Goal: Transaction & Acquisition: Purchase product/service

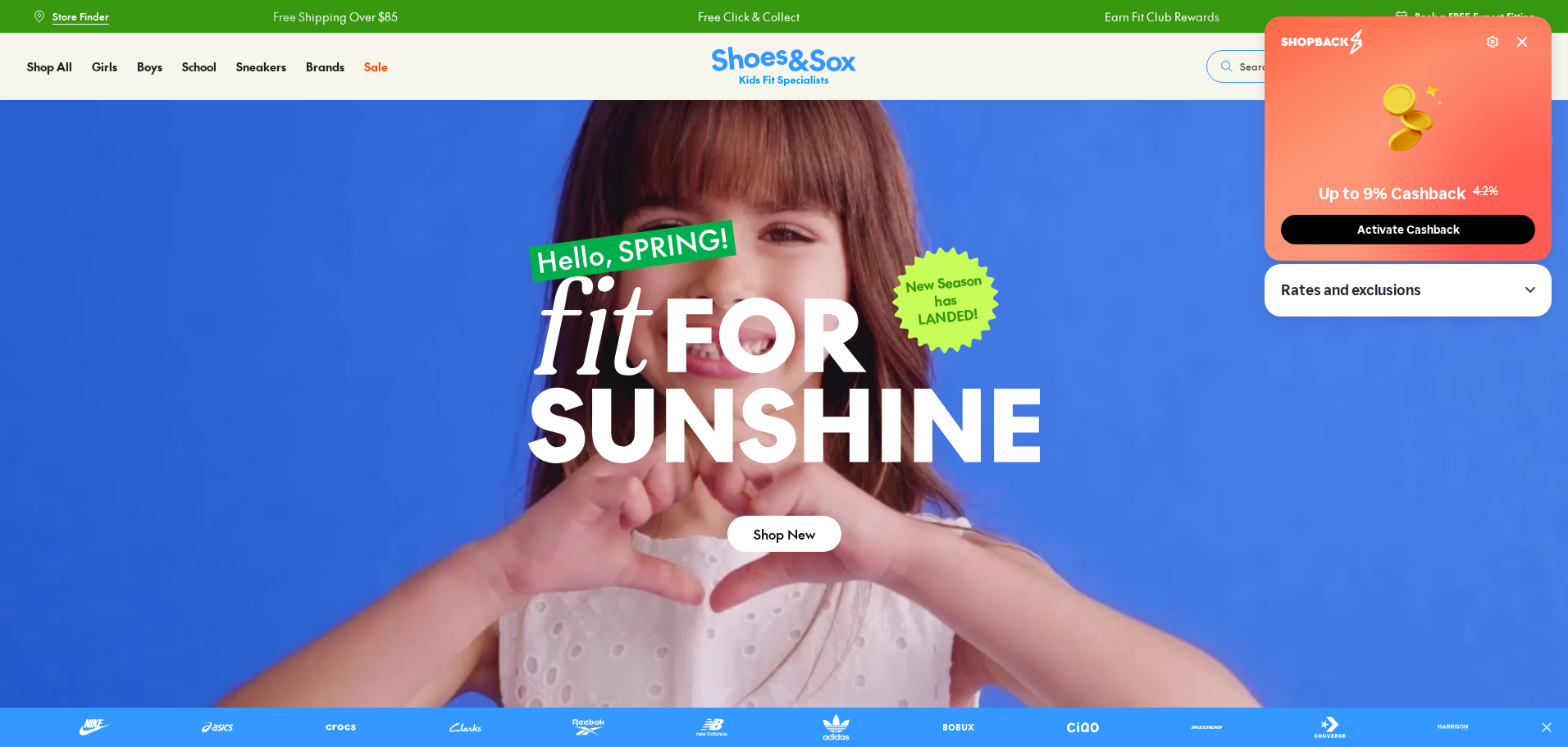
click at [1522, 40] on icon at bounding box center [1523, 42] width 13 height 13
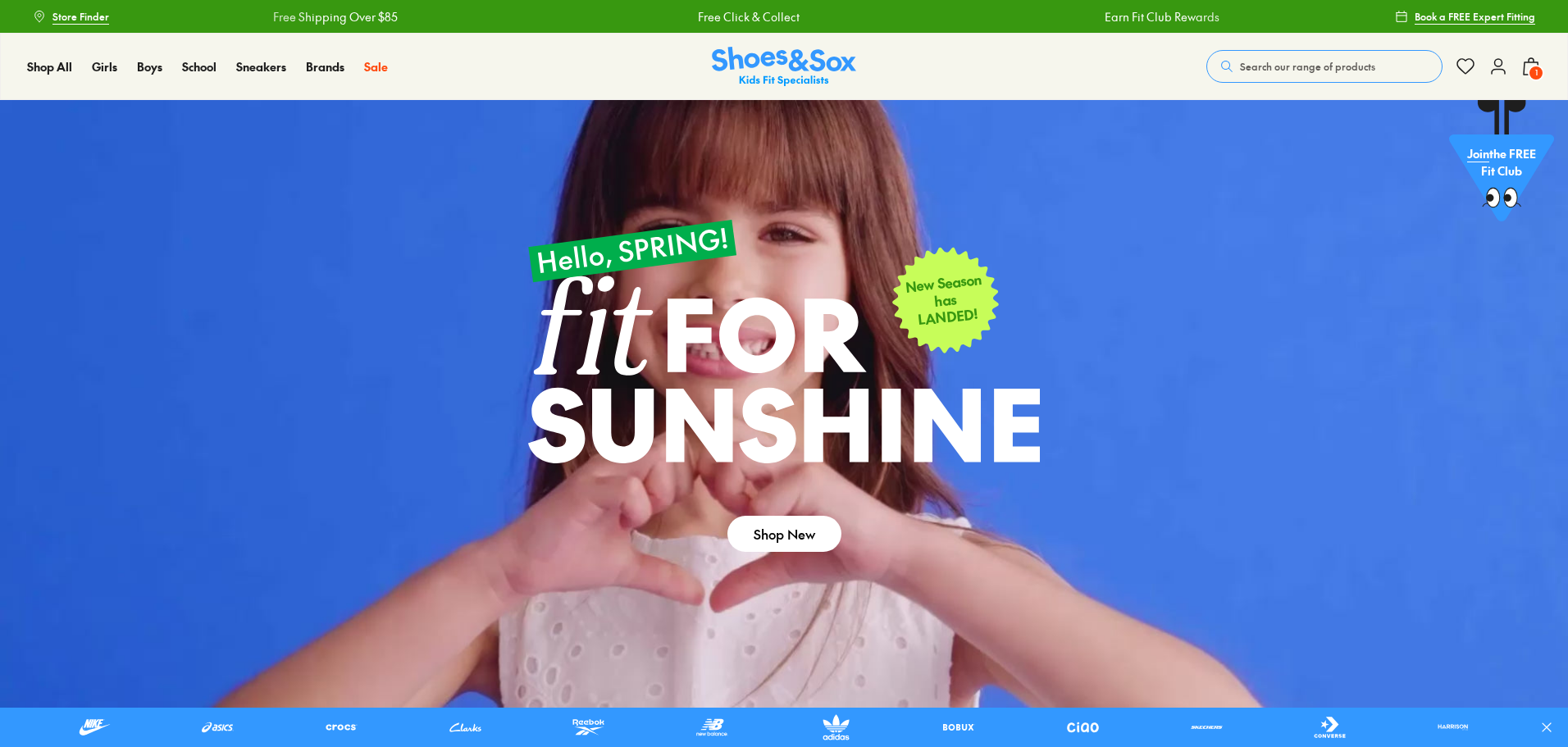
click at [1530, 62] on use at bounding box center [1531, 66] width 15 height 16
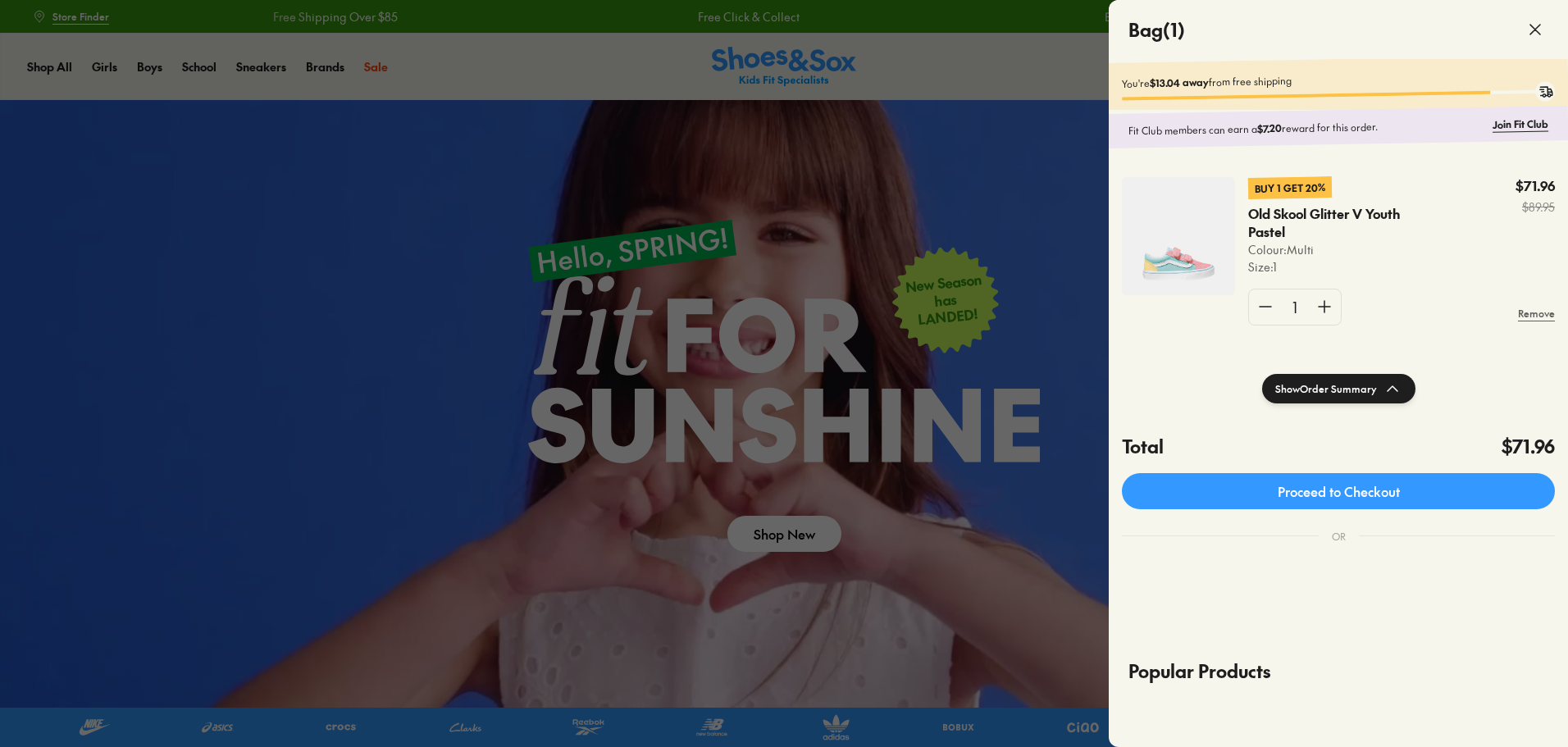
click at [1538, 28] on icon at bounding box center [1535, 29] width 20 height 20
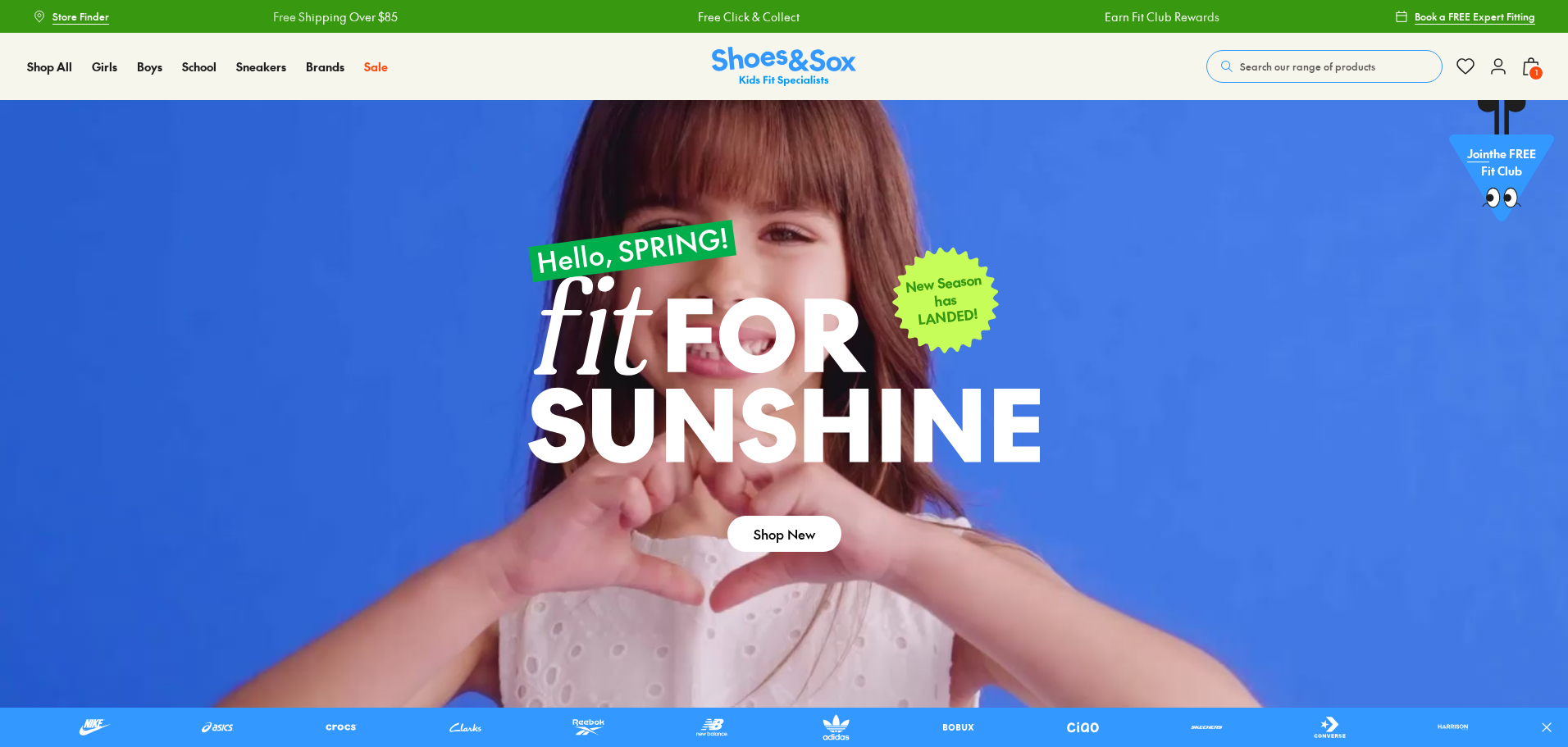
click at [1263, 67] on span "Search our range of products" at bounding box center [1307, 66] width 135 height 15
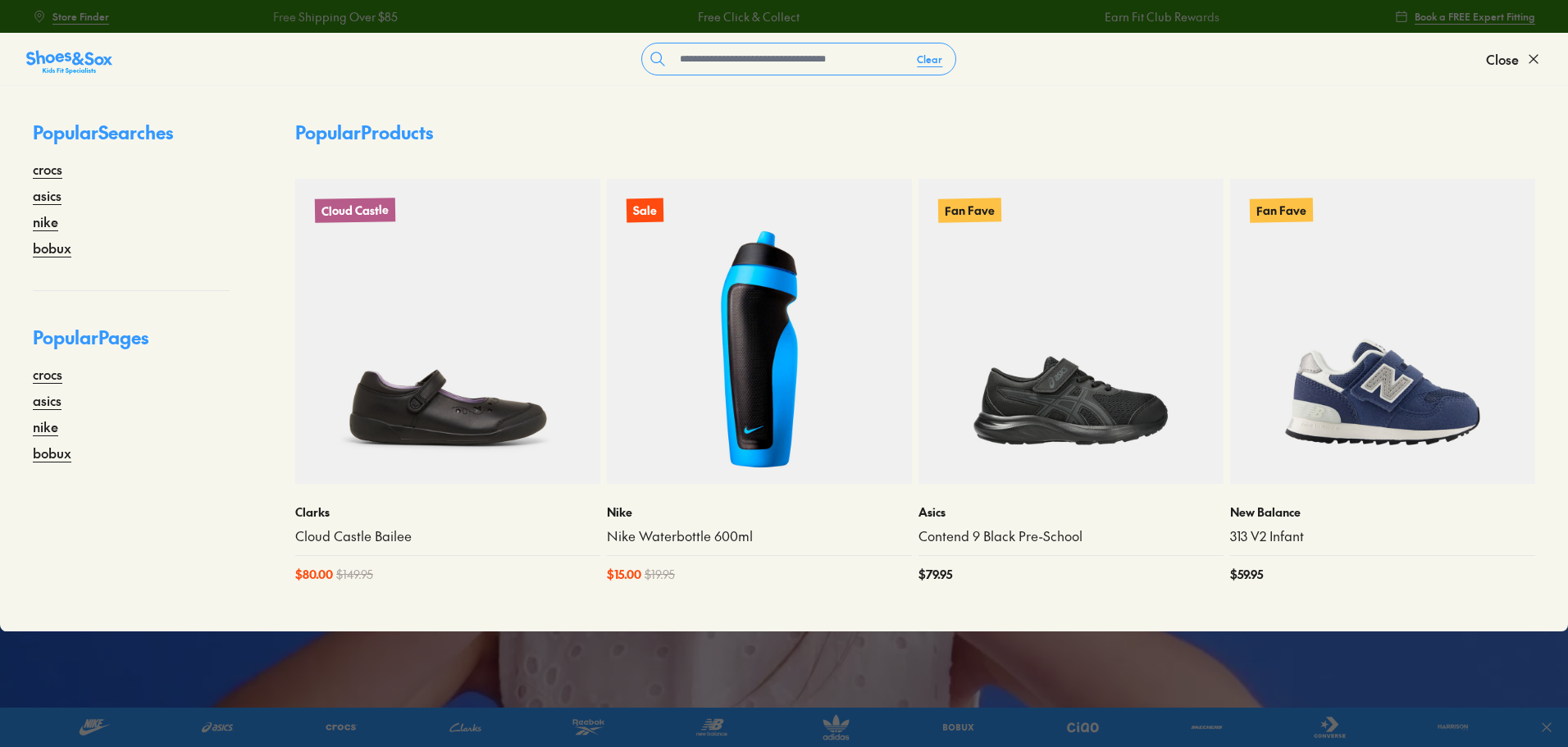
click at [29, 169] on div "Popular Searches crocs asics nike bobux Popular Pages crocs asics nike bobux" at bounding box center [131, 359] width 262 height 545
click at [39, 171] on link "crocs" at bounding box center [47, 169] width 29 height 20
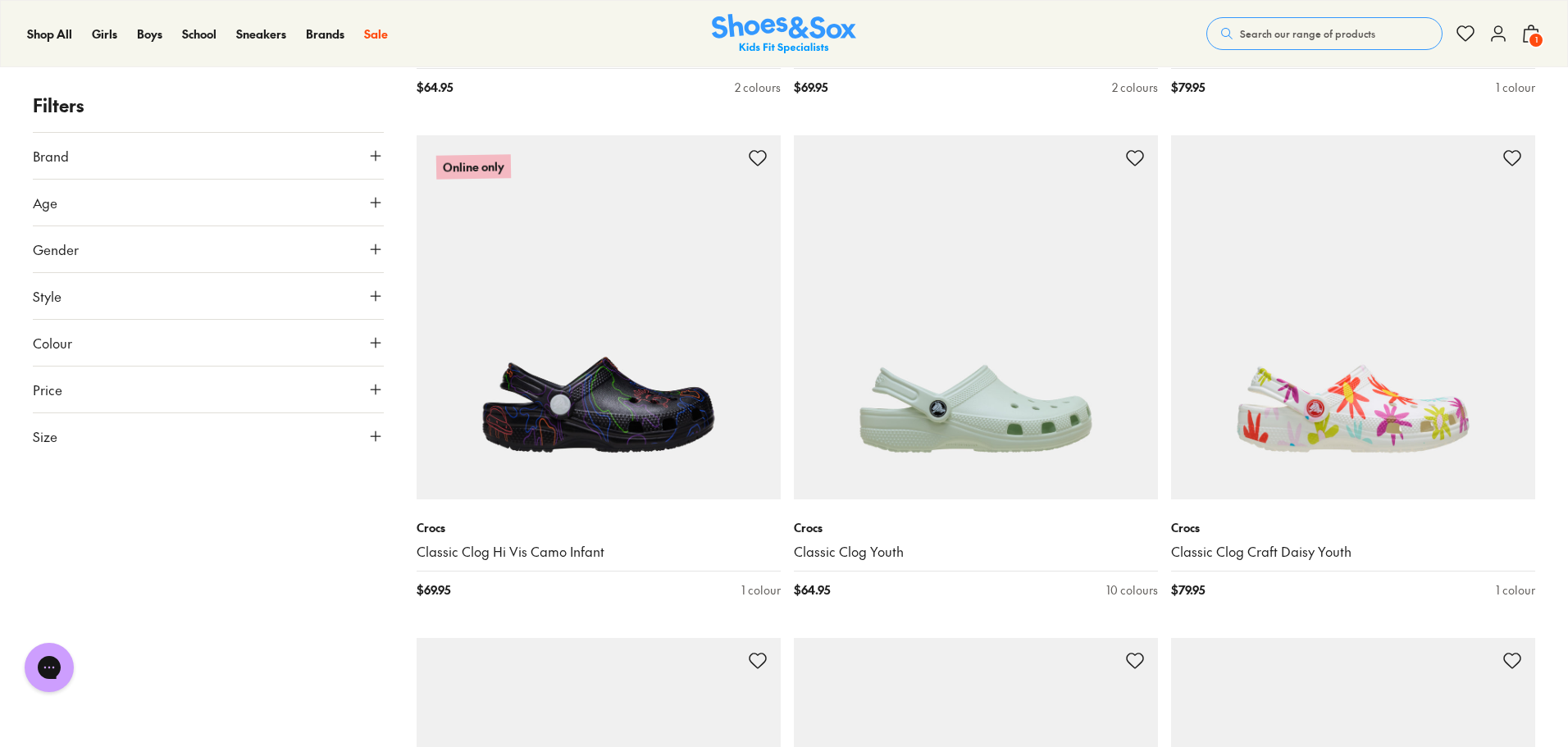
scroll to position [1384, 0]
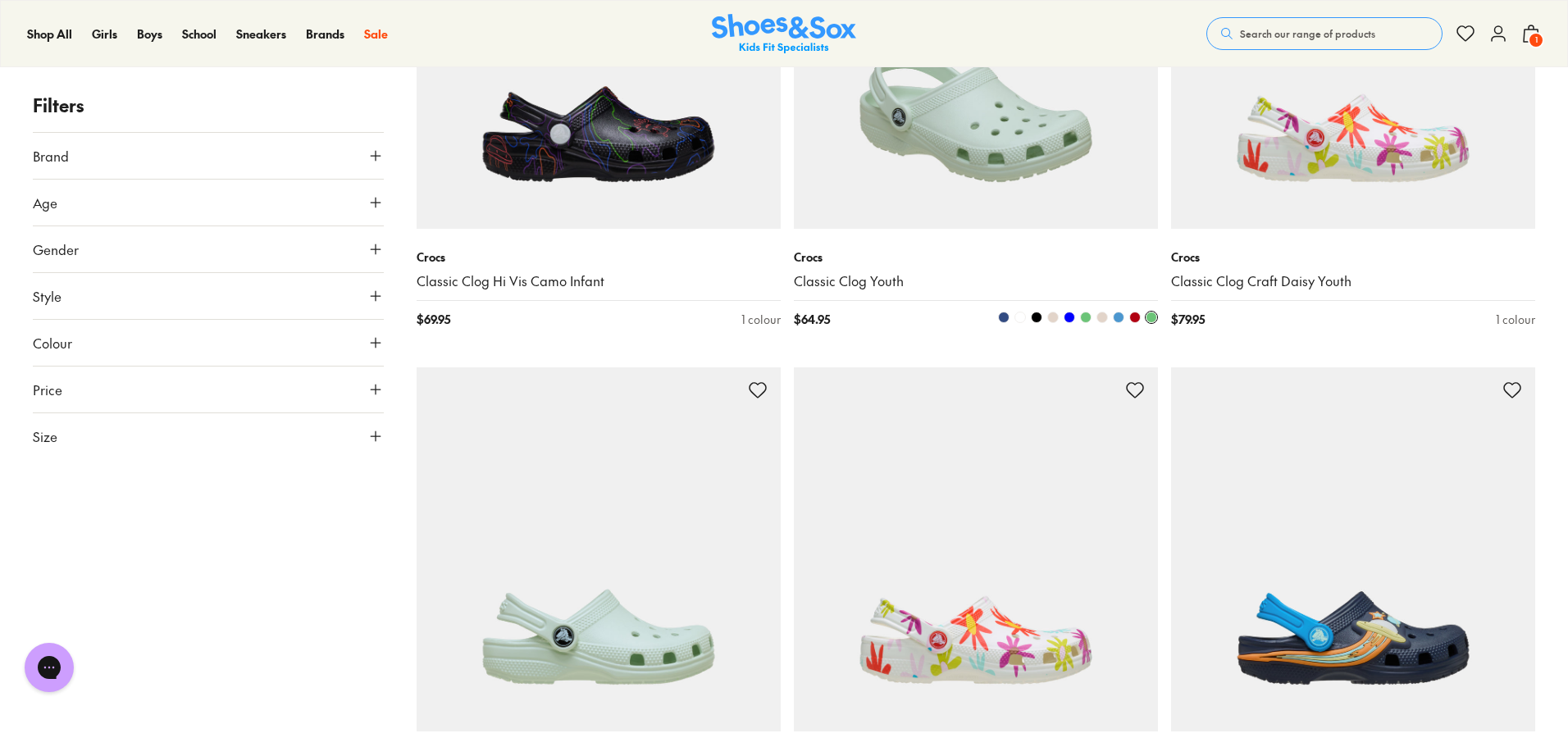
click at [950, 147] on img at bounding box center [976, 46] width 364 height 365
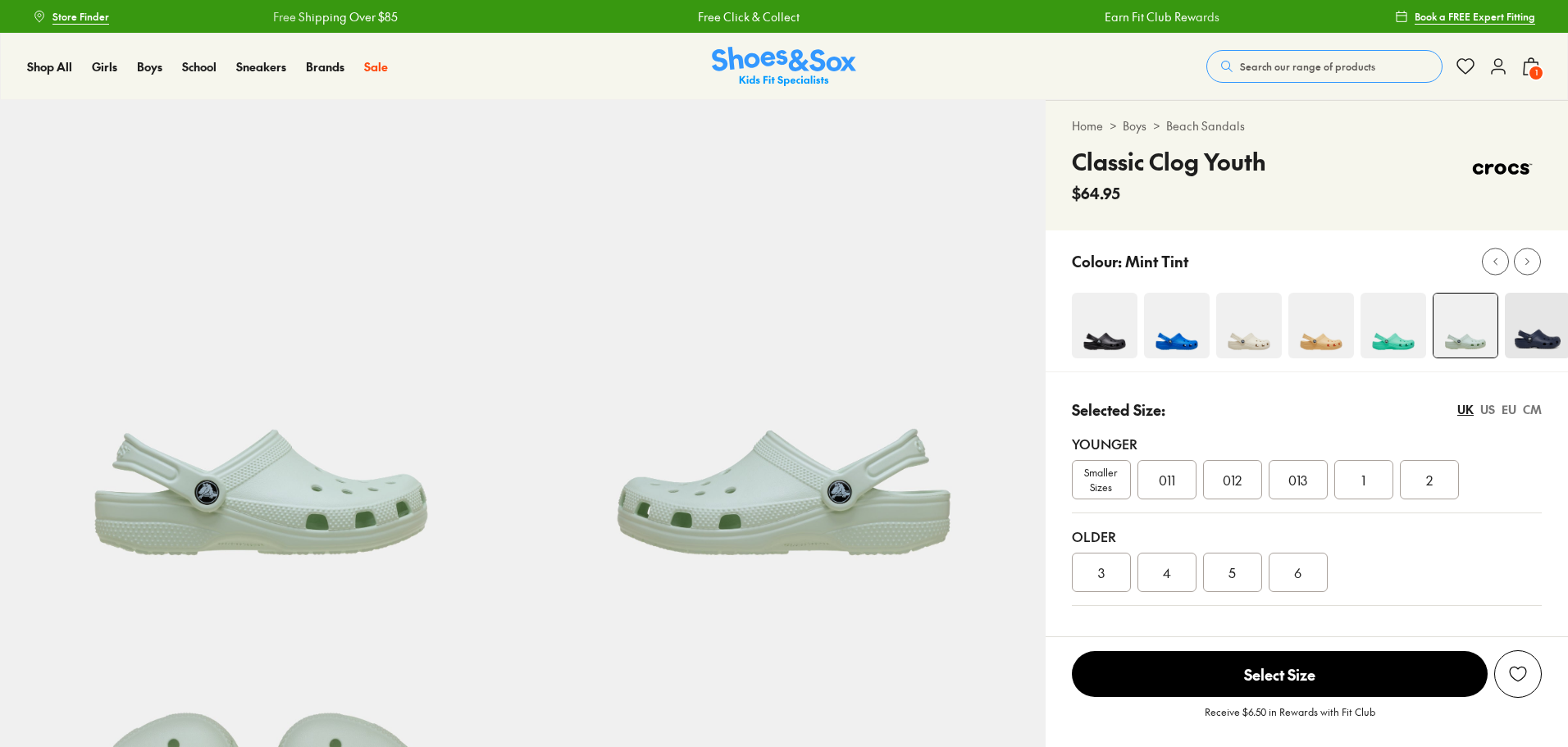
select select "*"
click at [1535, 258] on div at bounding box center [1527, 261] width 17 height 17
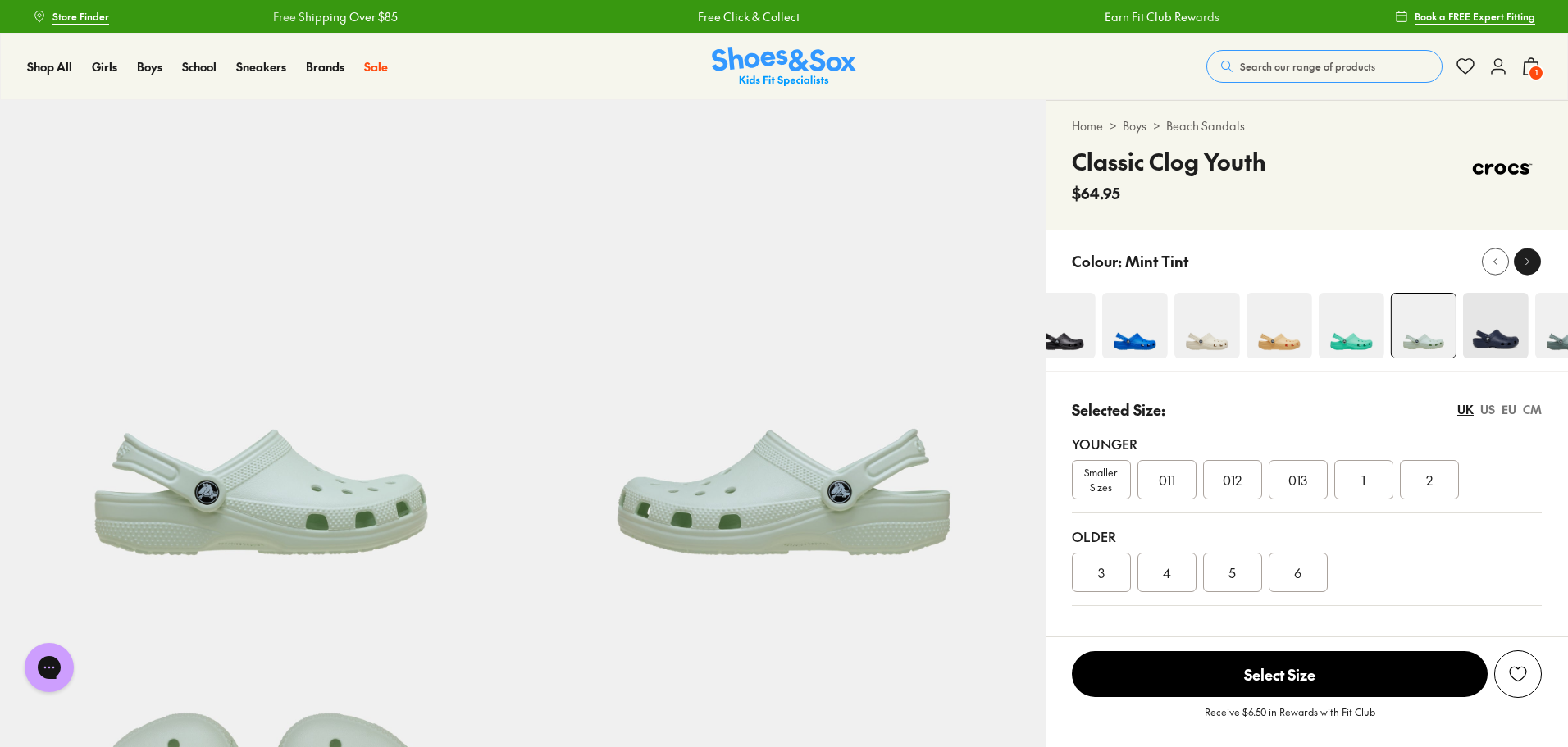
click at [1535, 257] on div at bounding box center [1527, 261] width 17 height 17
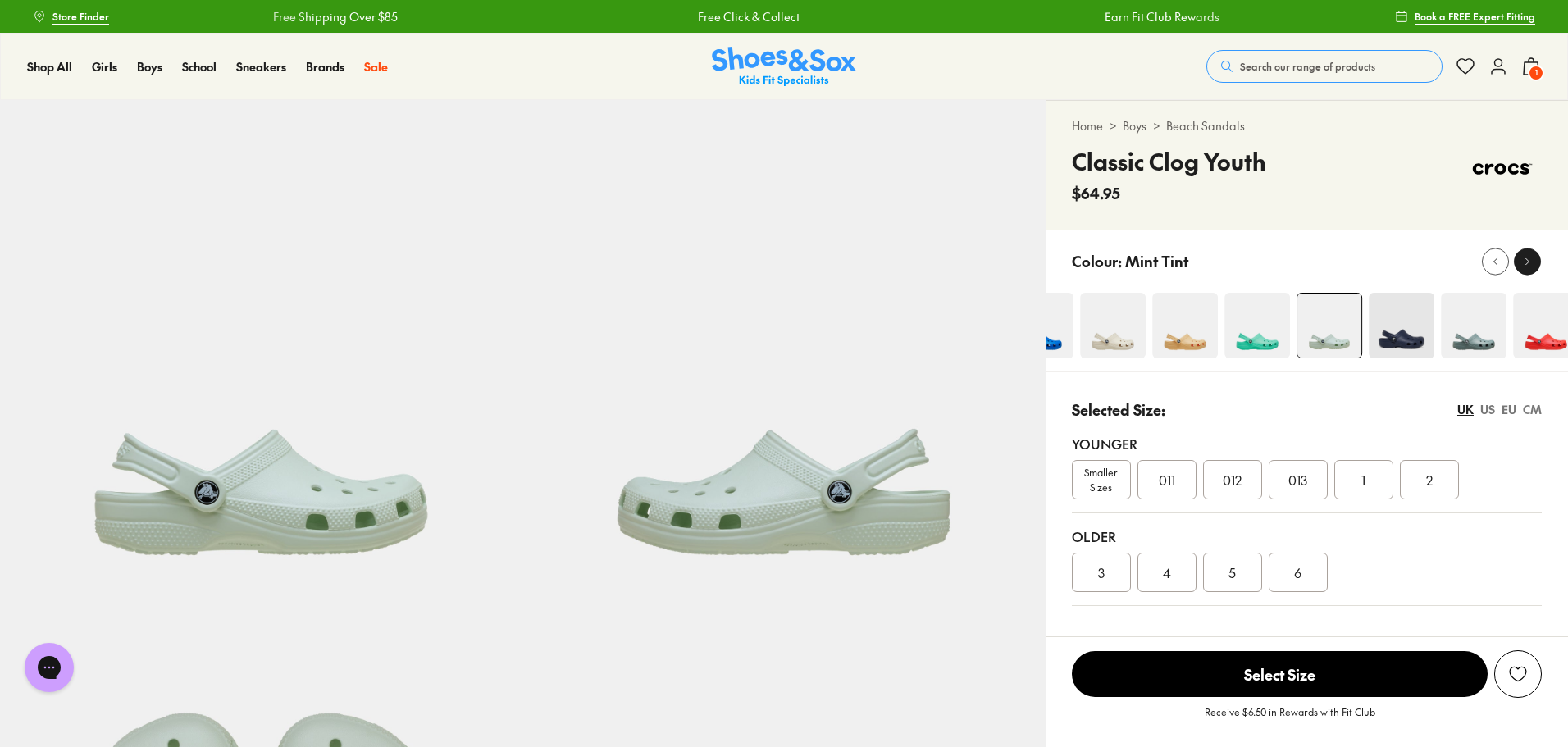
click at [1535, 257] on div at bounding box center [1527, 261] width 17 height 17
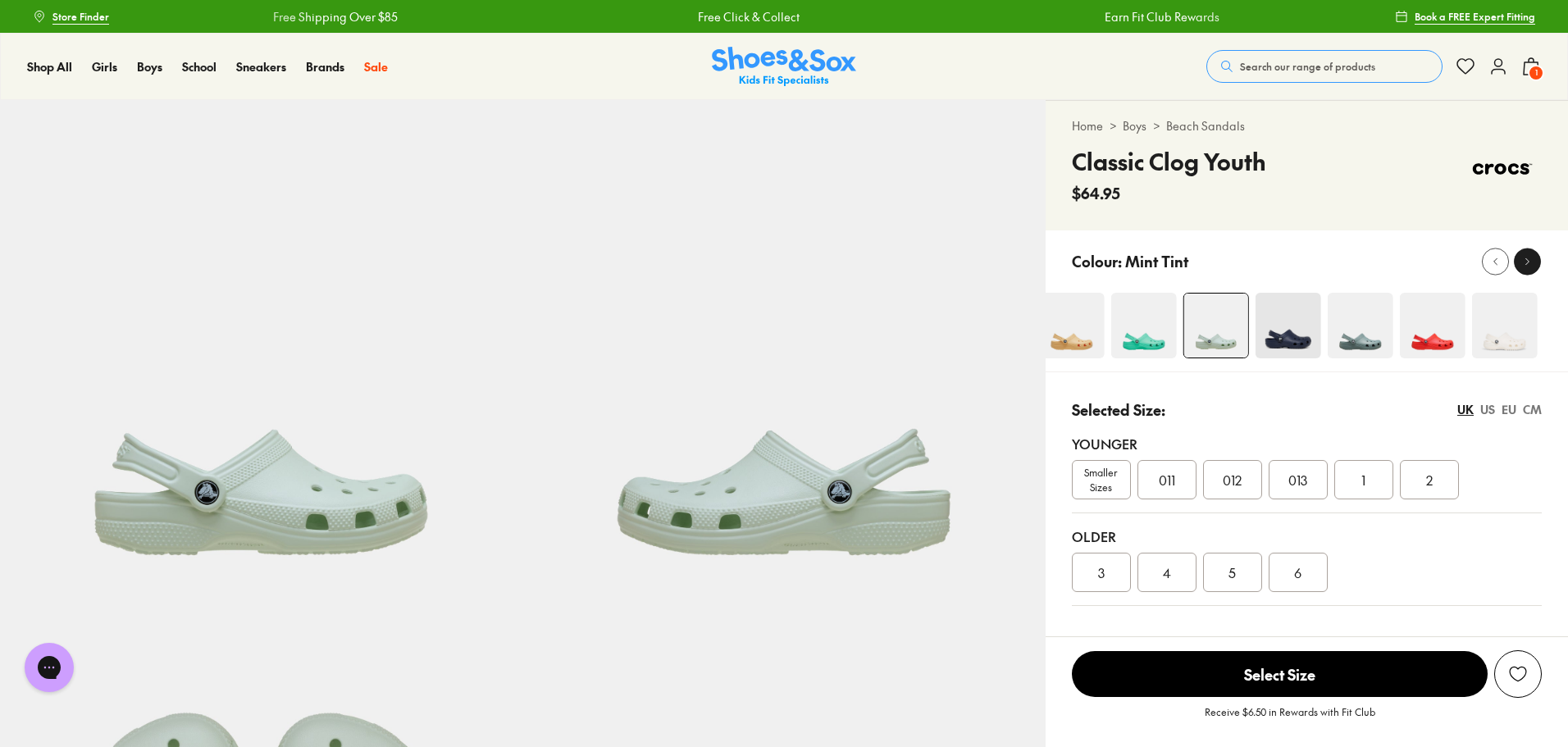
click at [1535, 257] on div at bounding box center [1527, 261] width 17 height 17
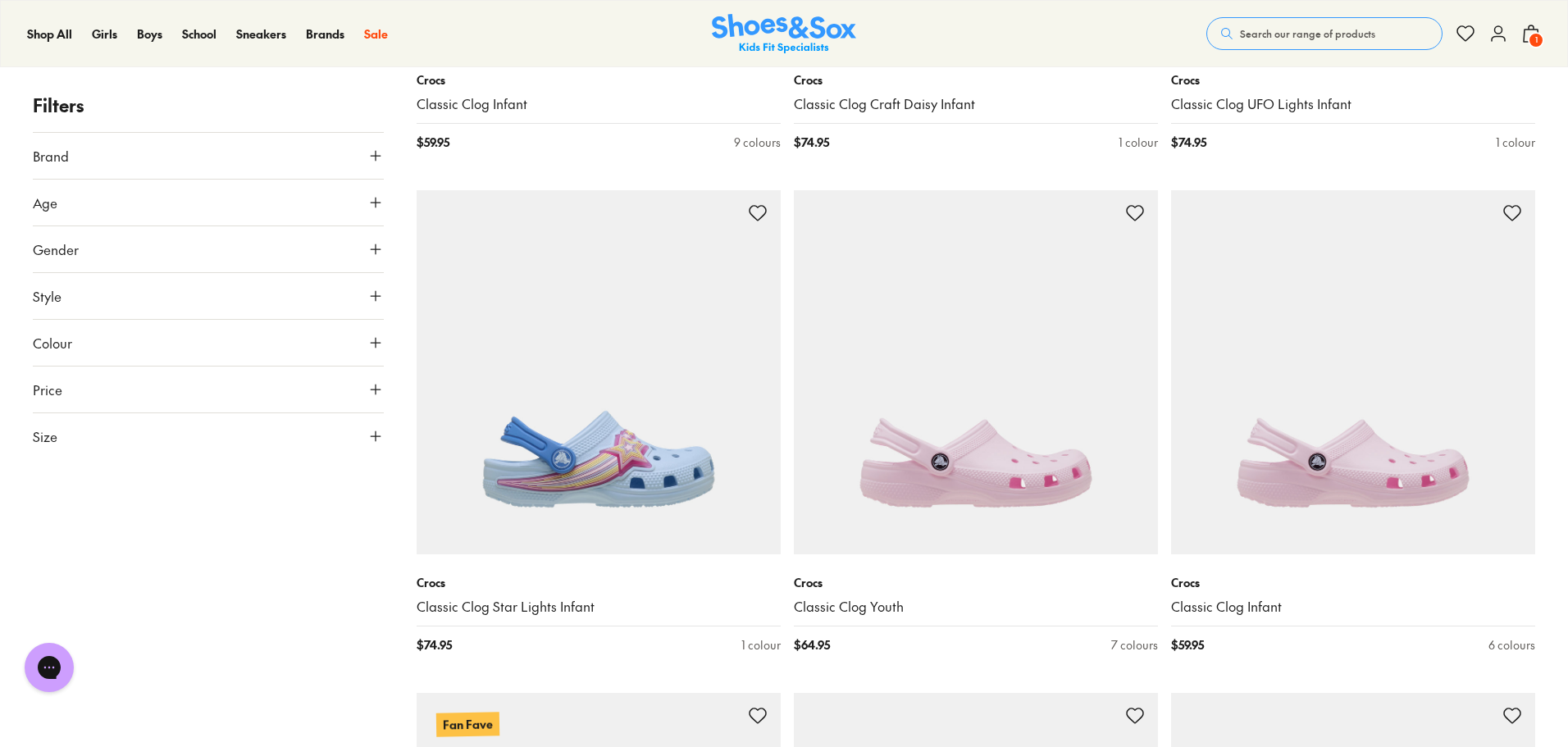
scroll to position [2310, 0]
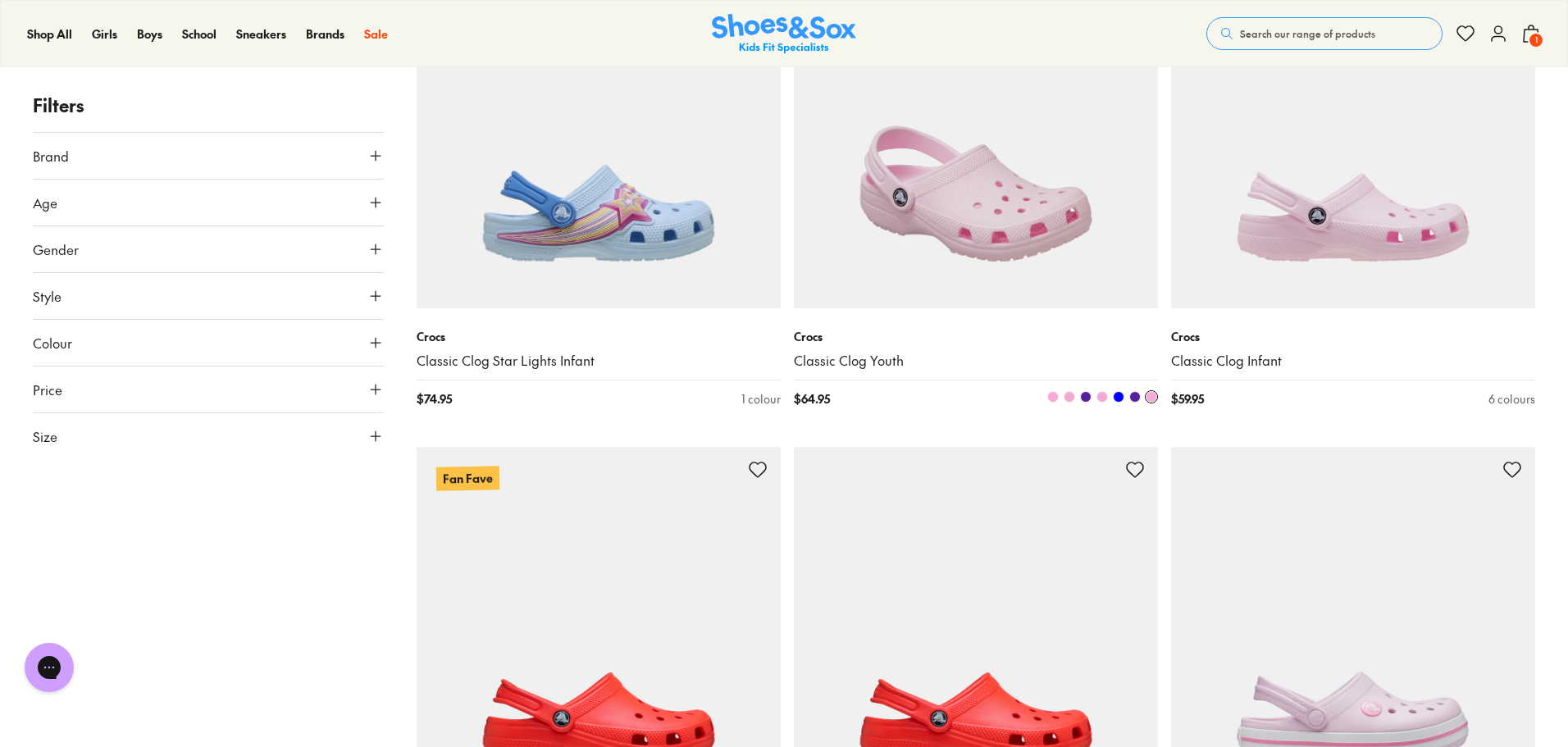
click at [936, 141] on img at bounding box center [976, 126] width 364 height 365
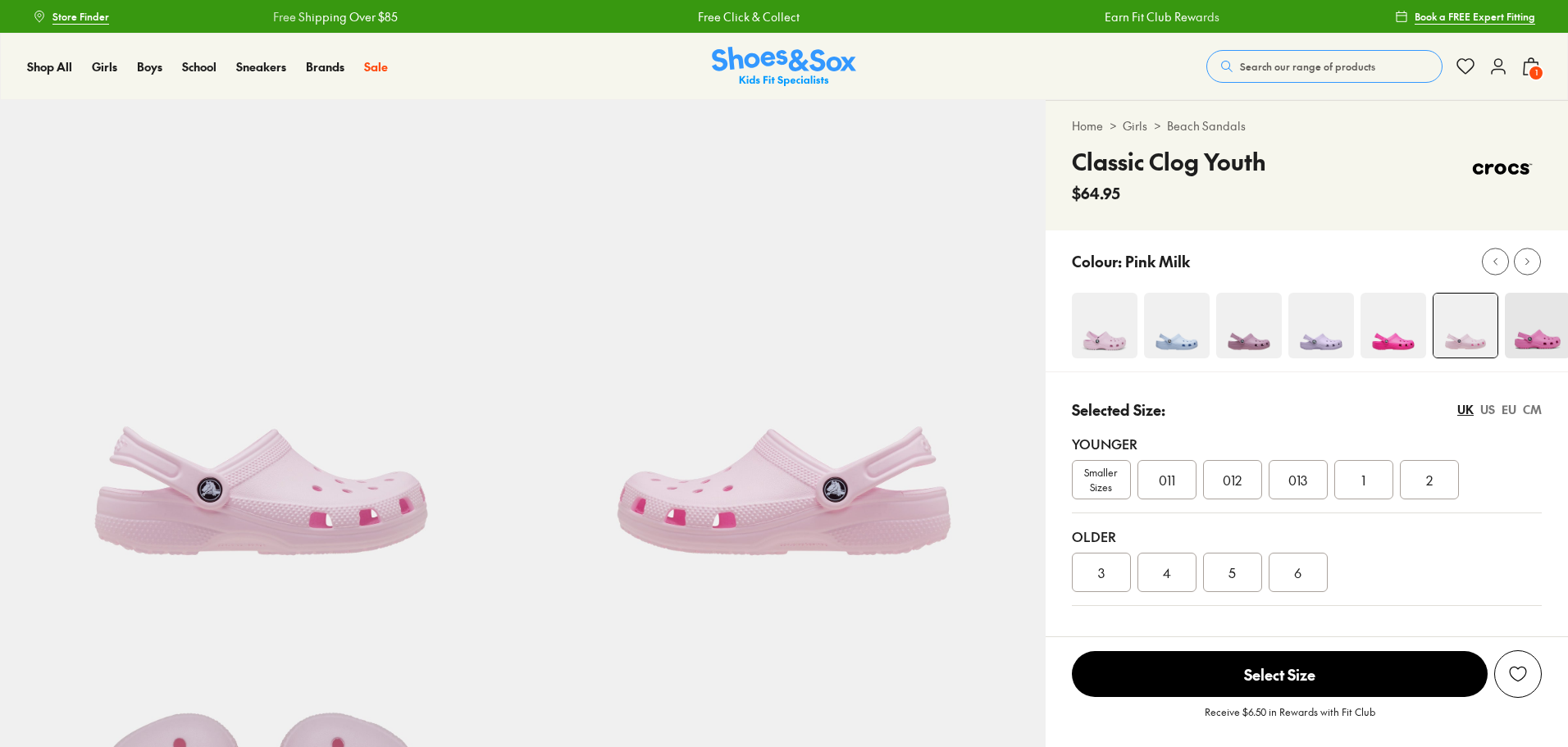
click at [1260, 342] on img at bounding box center [1248, 325] width 65 height 65
select select "*"
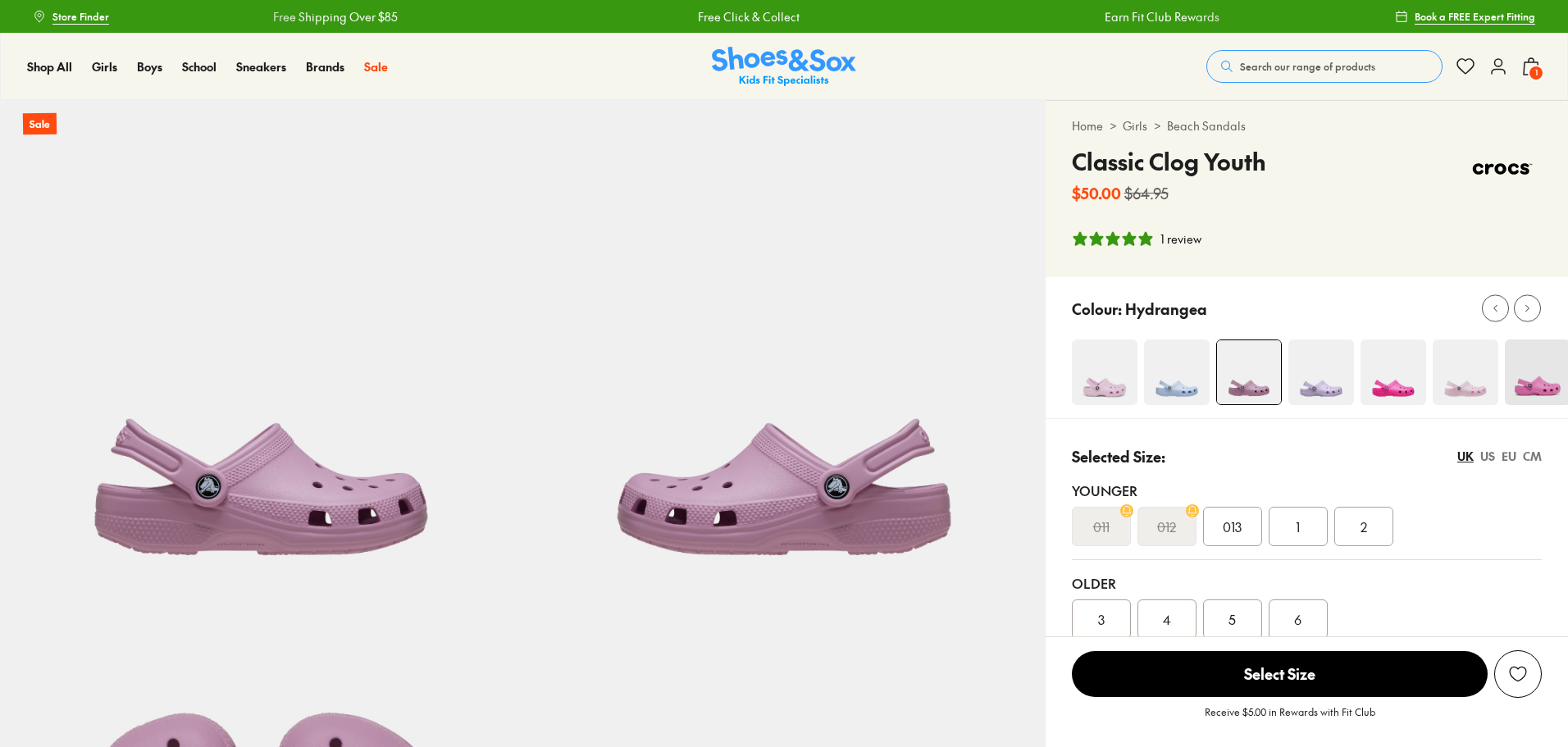
click at [1237, 478] on div "Younger 011 012 013 1 2" at bounding box center [1307, 514] width 470 height 93
click at [1226, 519] on span "013" at bounding box center [1232, 526] width 19 height 20
select select "*"
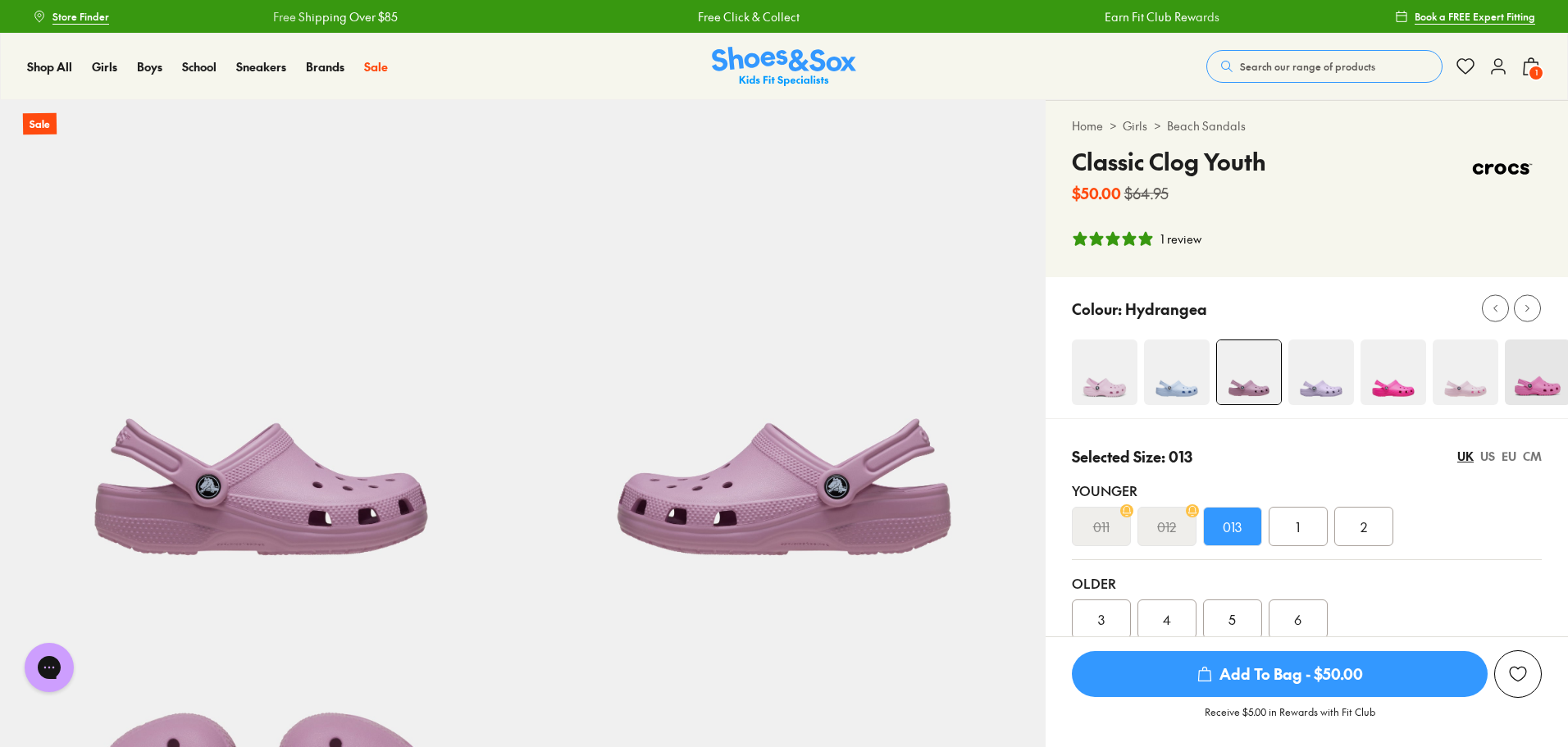
click at [1262, 683] on span "Add To Bag - $50.00" at bounding box center [1279, 674] width 415 height 46
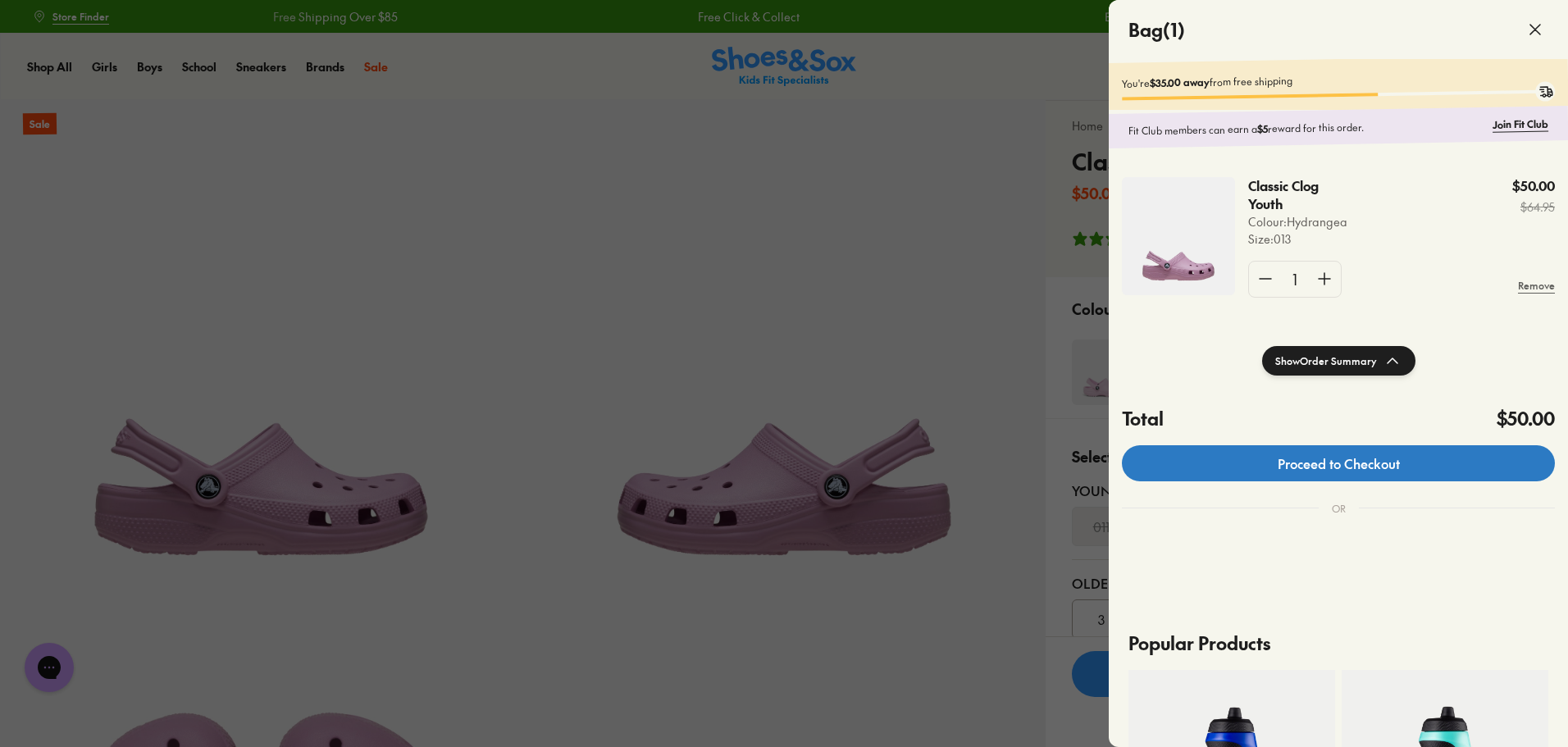
click at [1374, 469] on link "Proceed to Checkout" at bounding box center [1339, 464] width 433 height 36
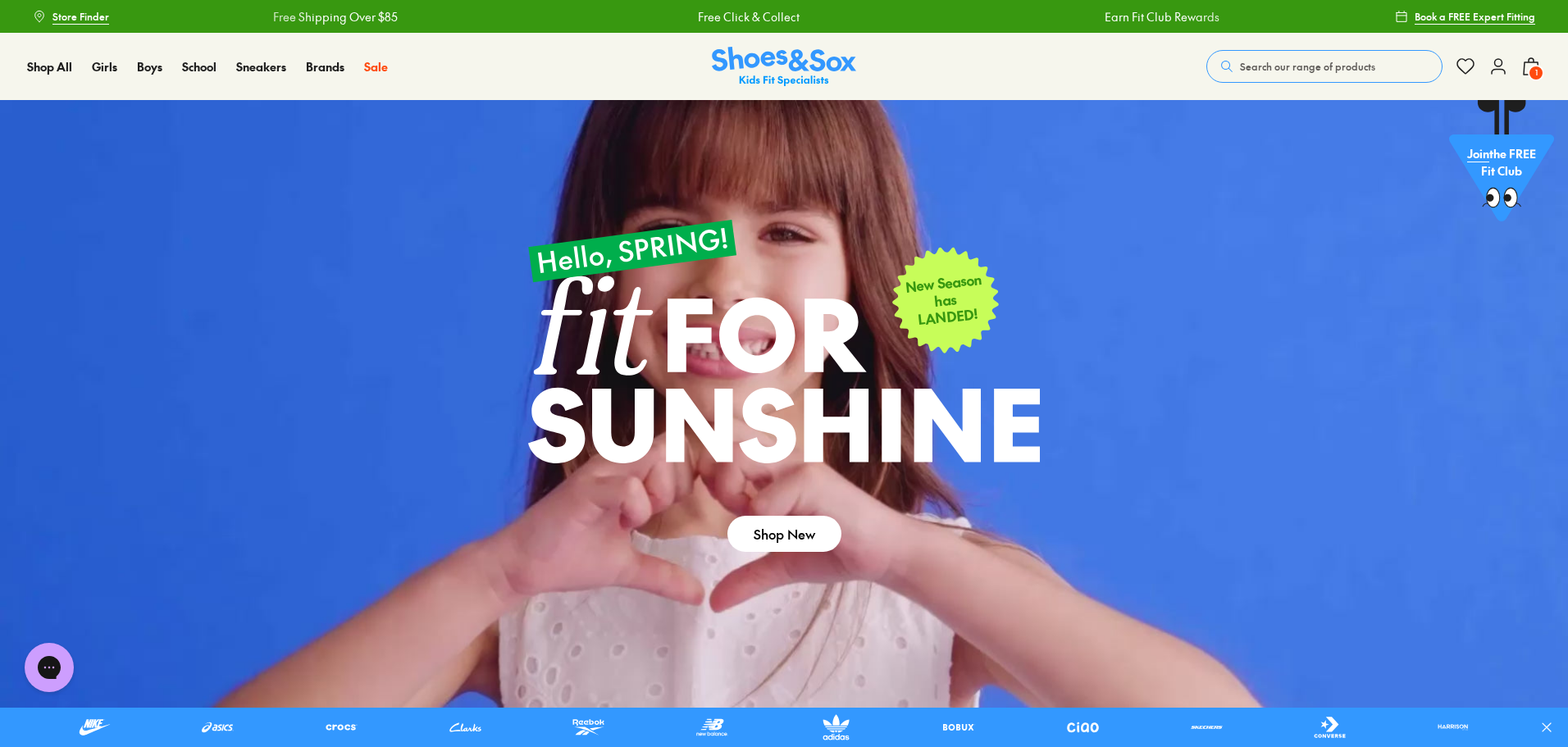
click at [1254, 71] on span "Search our range of products" at bounding box center [1307, 66] width 135 height 15
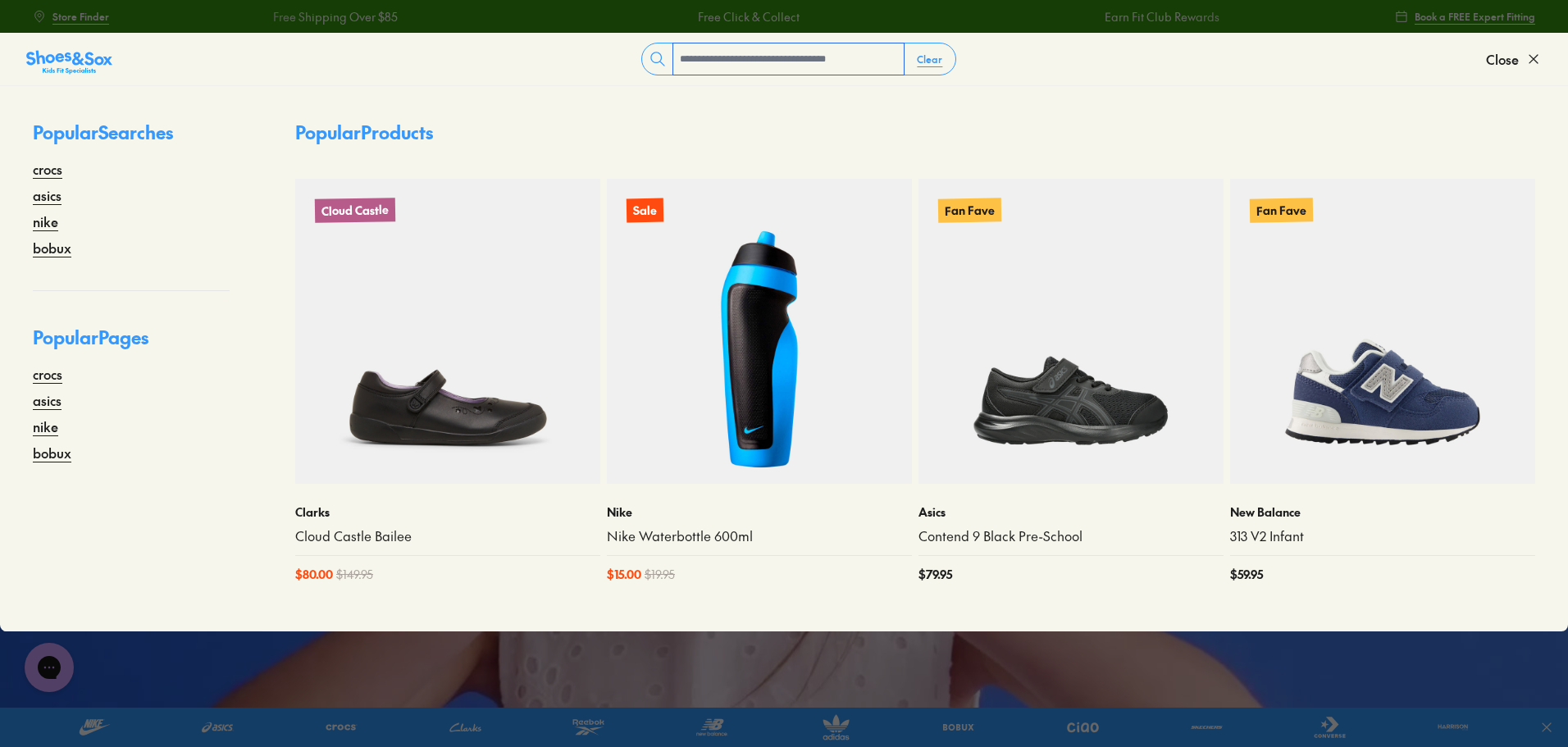
click at [714, 58] on input "text" at bounding box center [788, 59] width 231 height 31
type input "*****"
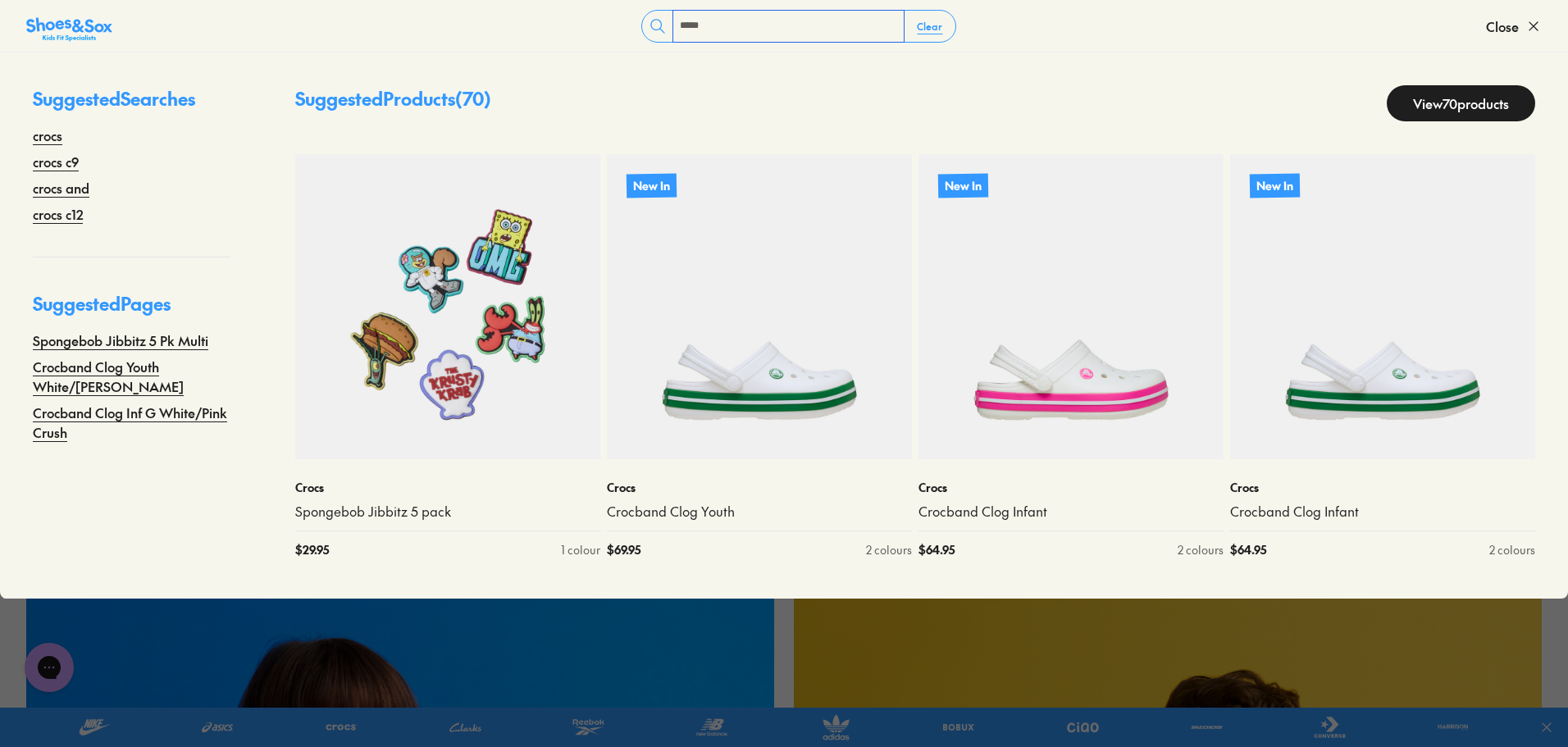
scroll to position [82, 0]
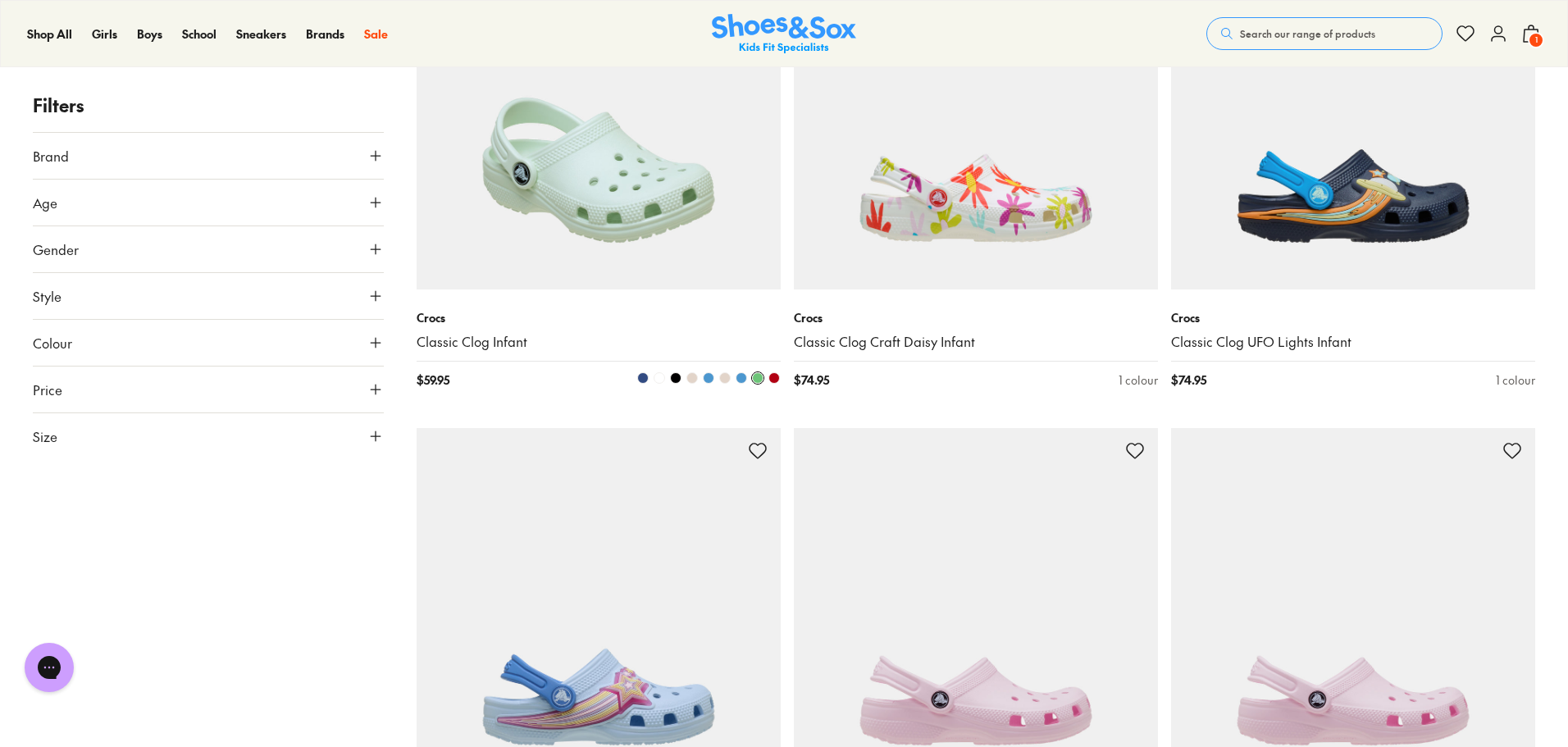
scroll to position [2050, 0]
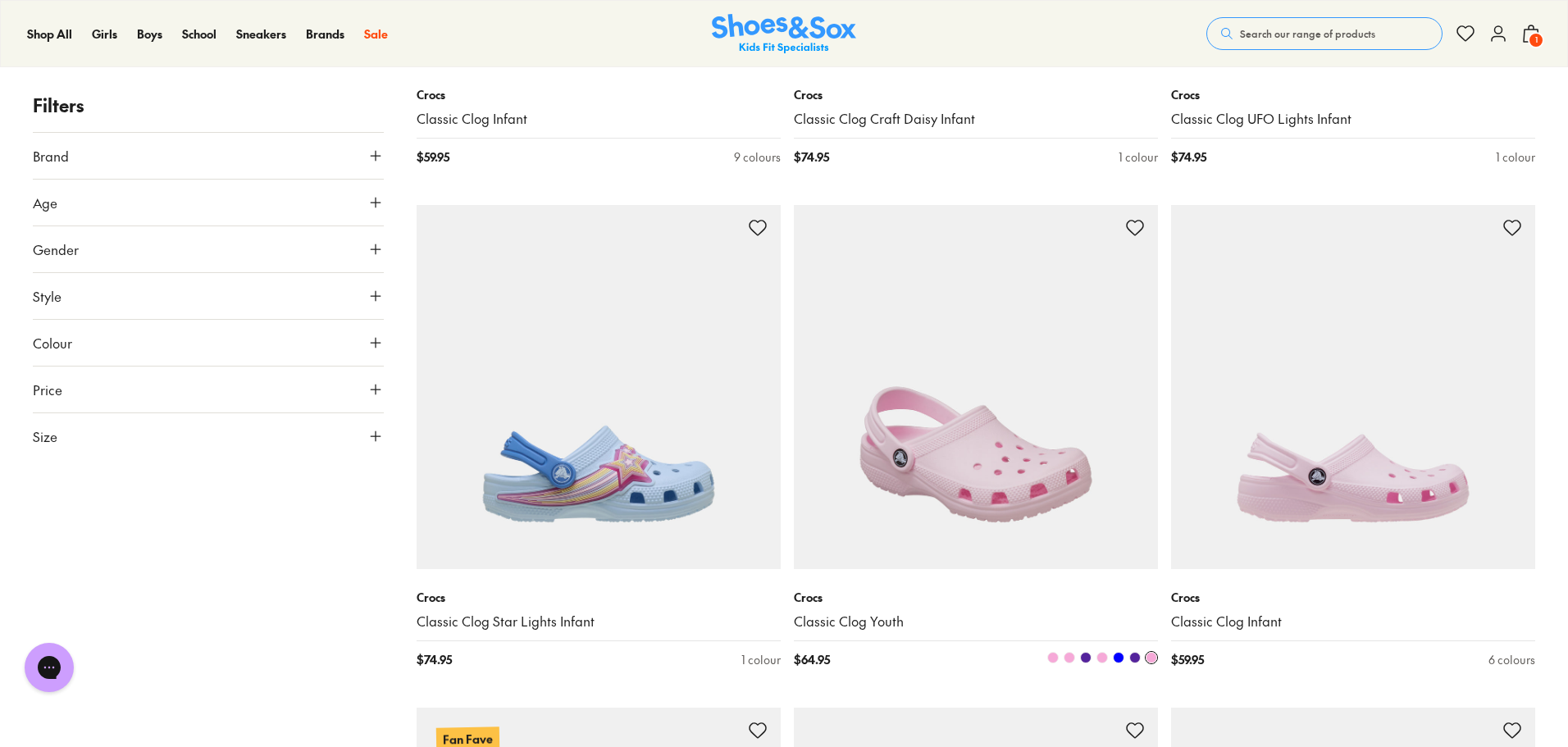
click at [993, 425] on img at bounding box center [976, 387] width 364 height 365
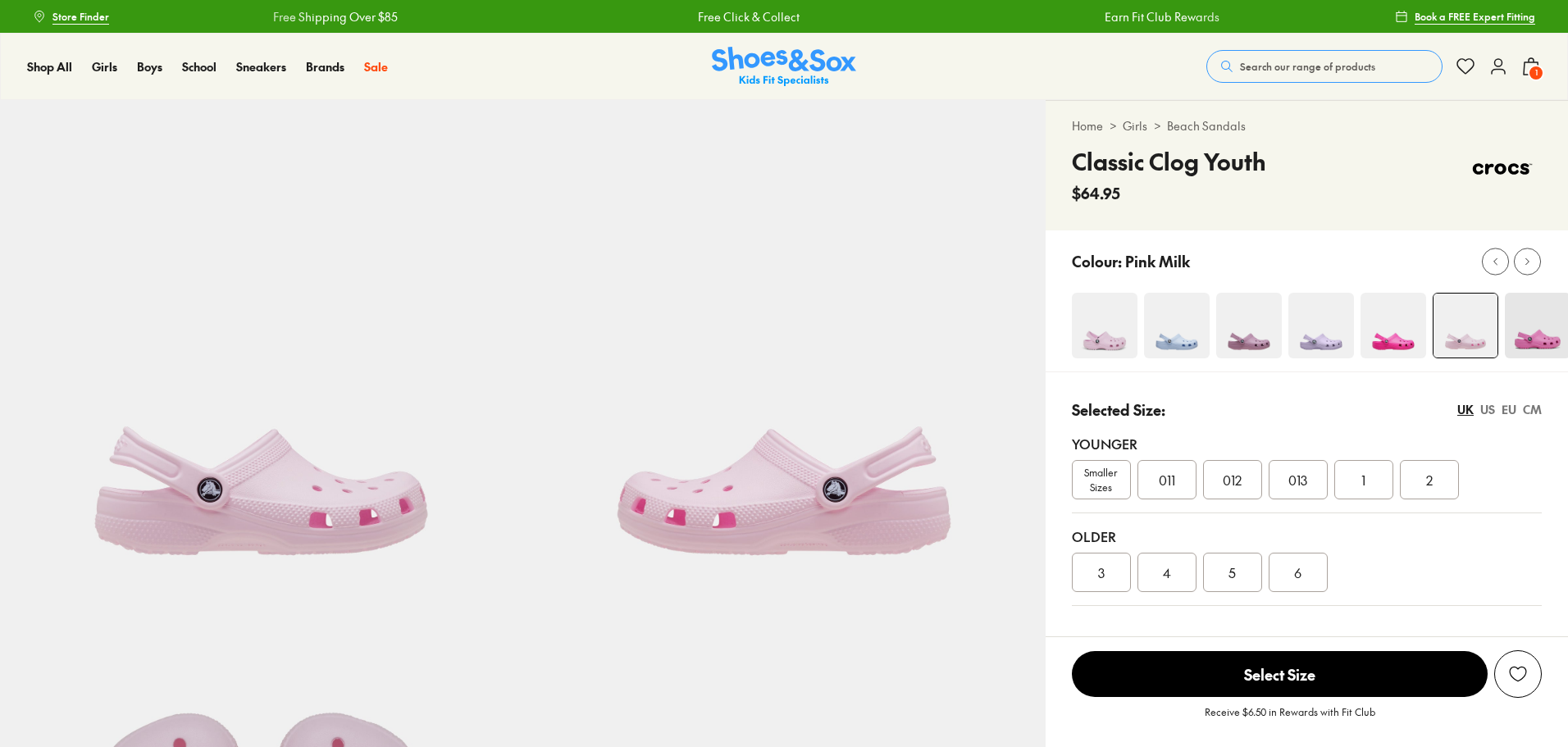
select select "*"
click at [1260, 322] on img at bounding box center [1248, 325] width 65 height 65
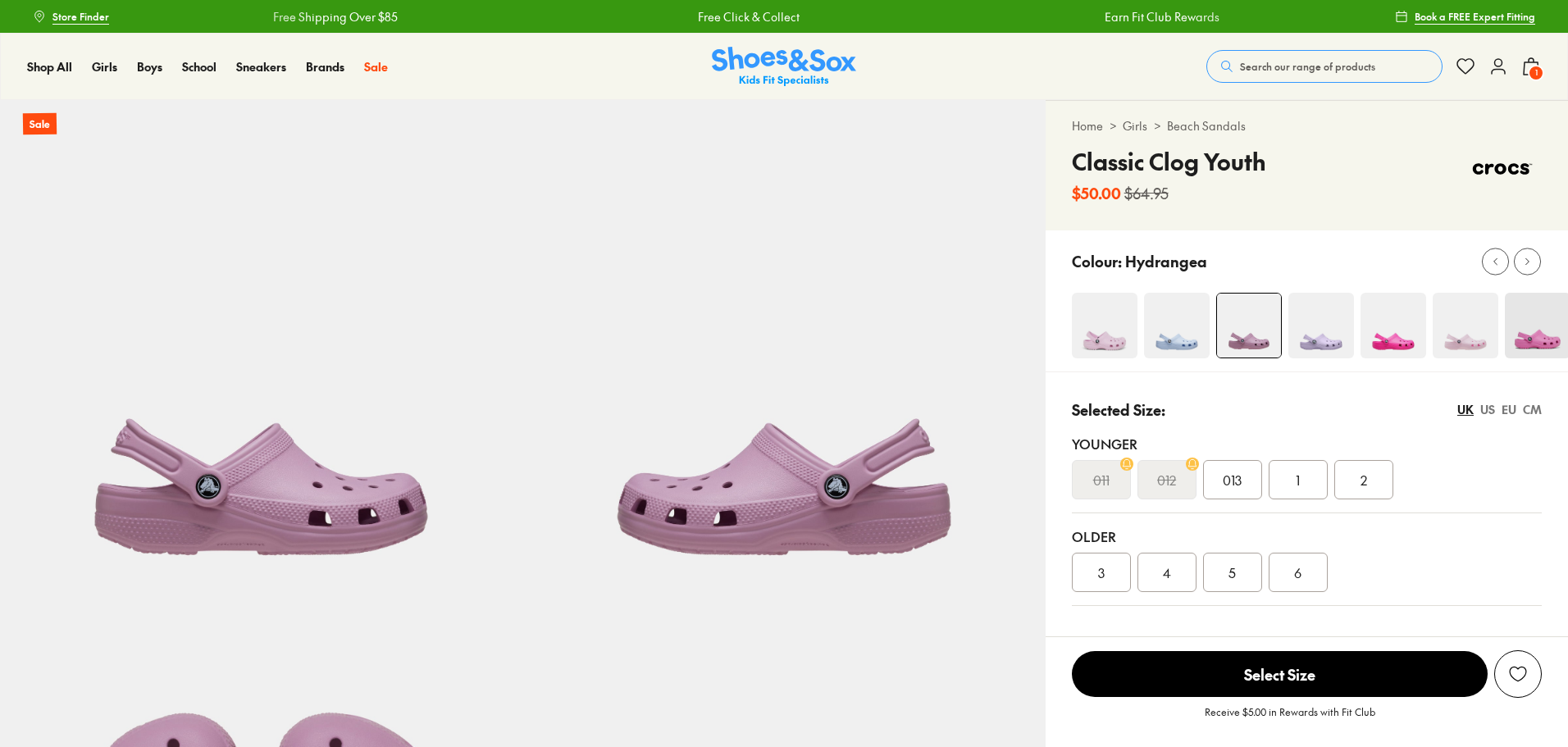
select select "*"
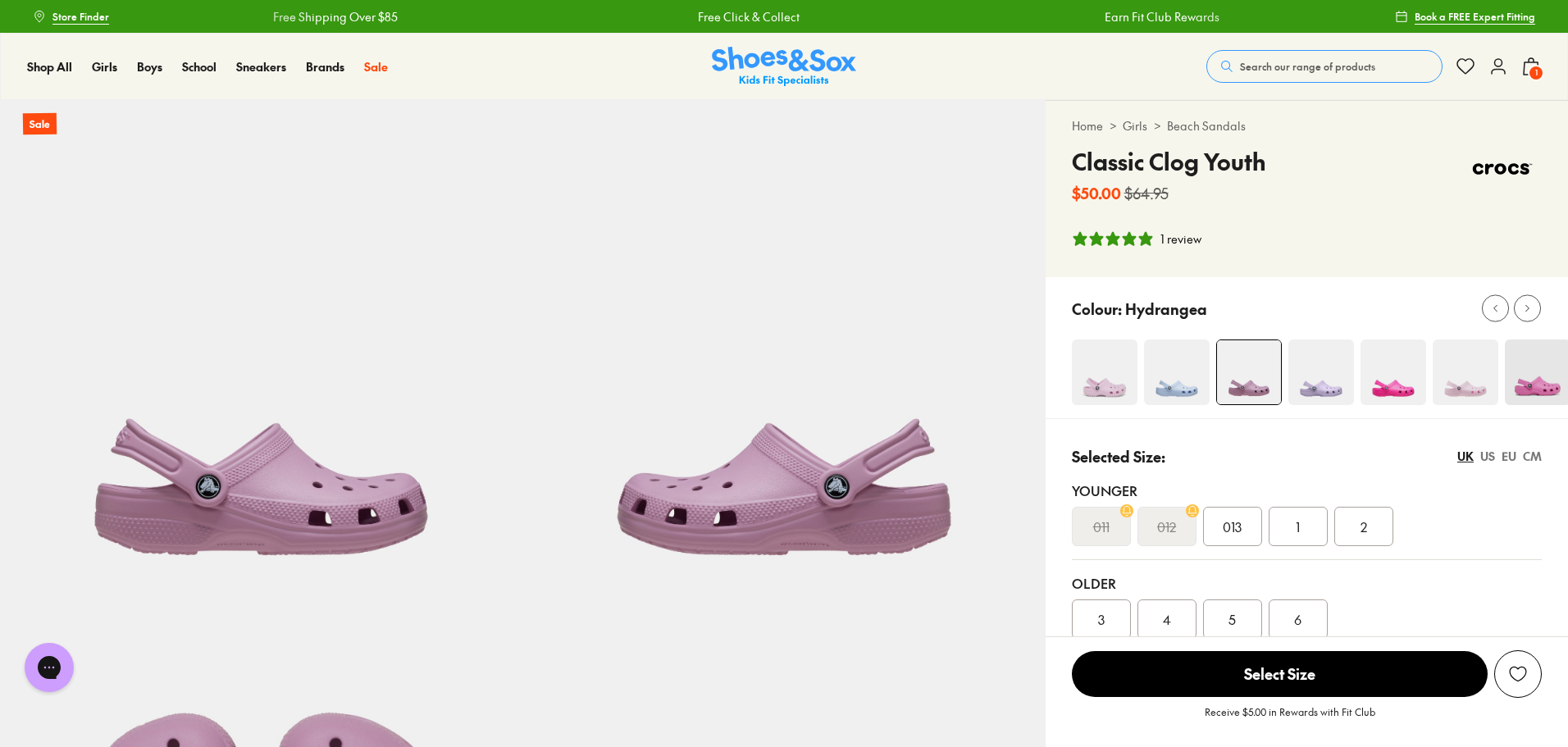
click at [1526, 71] on icon at bounding box center [1531, 66] width 20 height 20
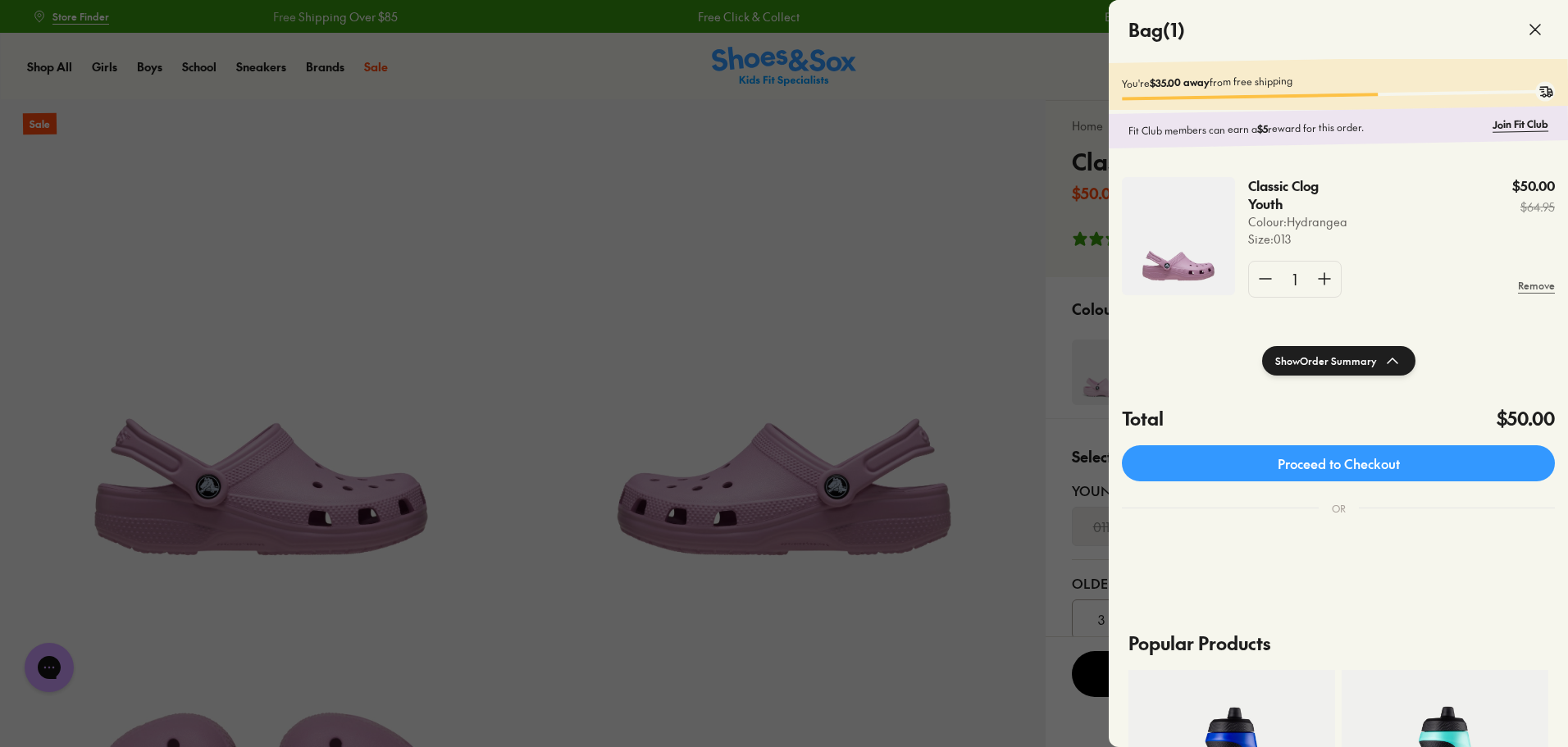
click at [1538, 27] on use at bounding box center [1535, 29] width 9 height 9
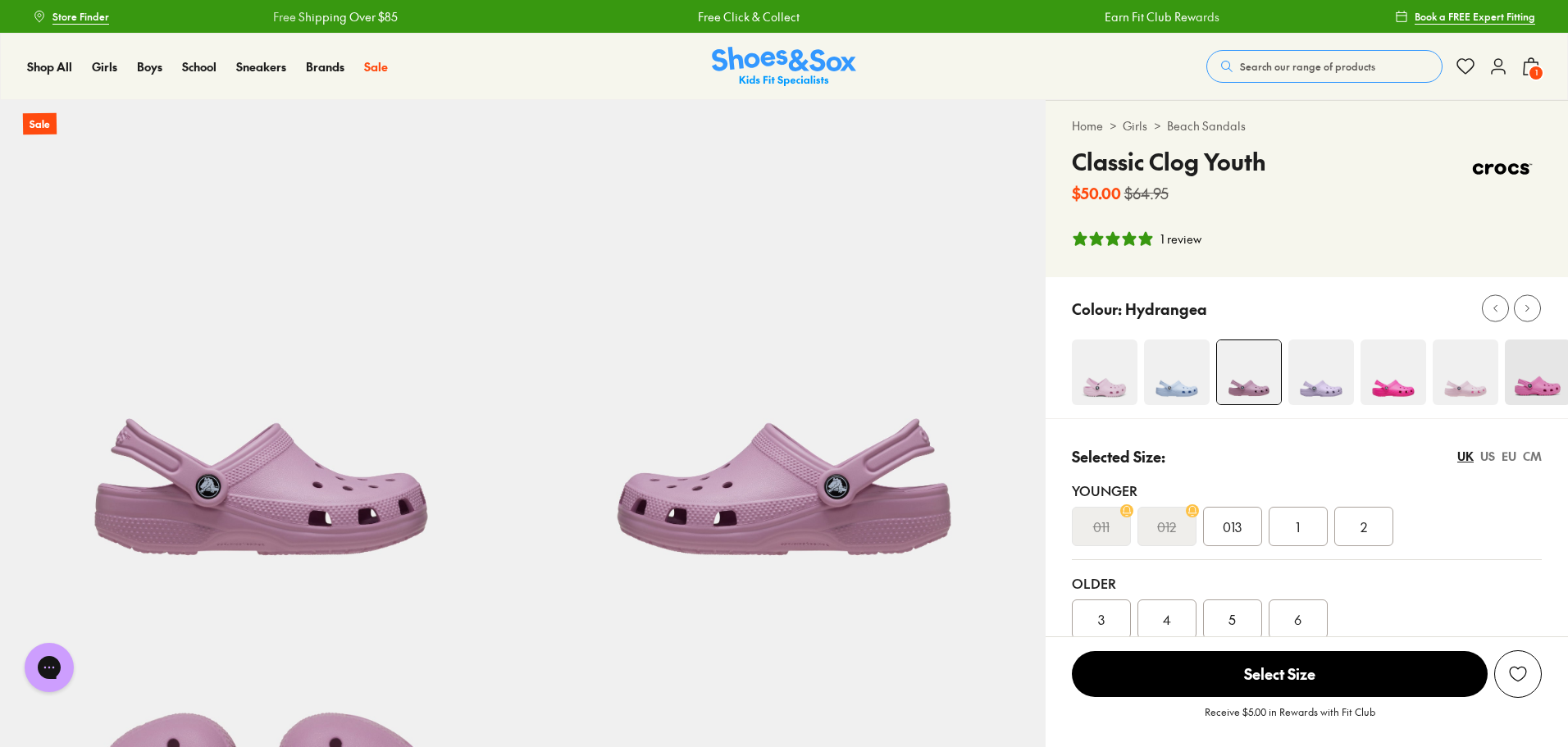
click at [1494, 64] on icon at bounding box center [1498, 66] width 20 height 20
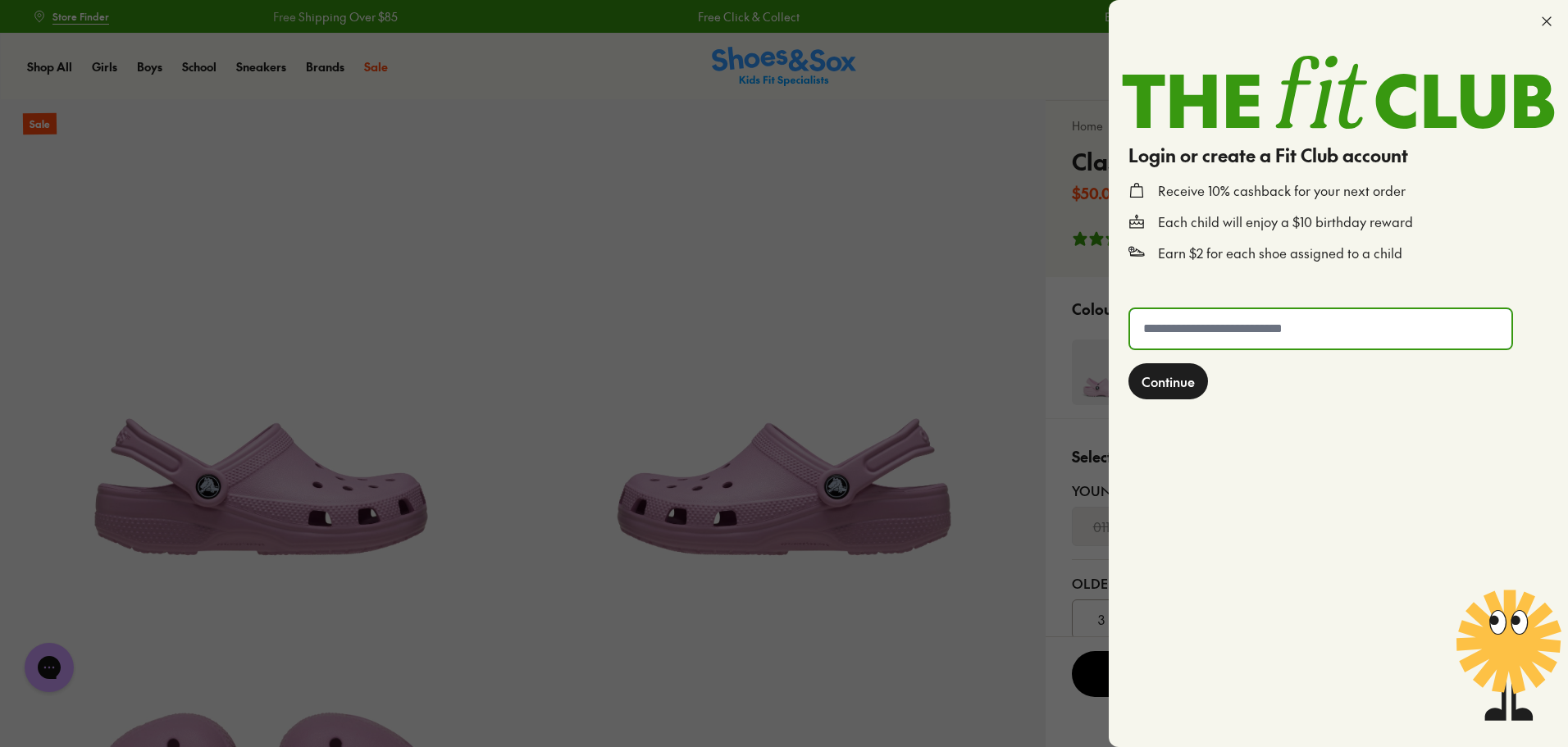
click at [1181, 333] on input "text" at bounding box center [1320, 329] width 381 height 40
type input "**********"
click at [1193, 397] on button "Continue" at bounding box center [1168, 382] width 79 height 36
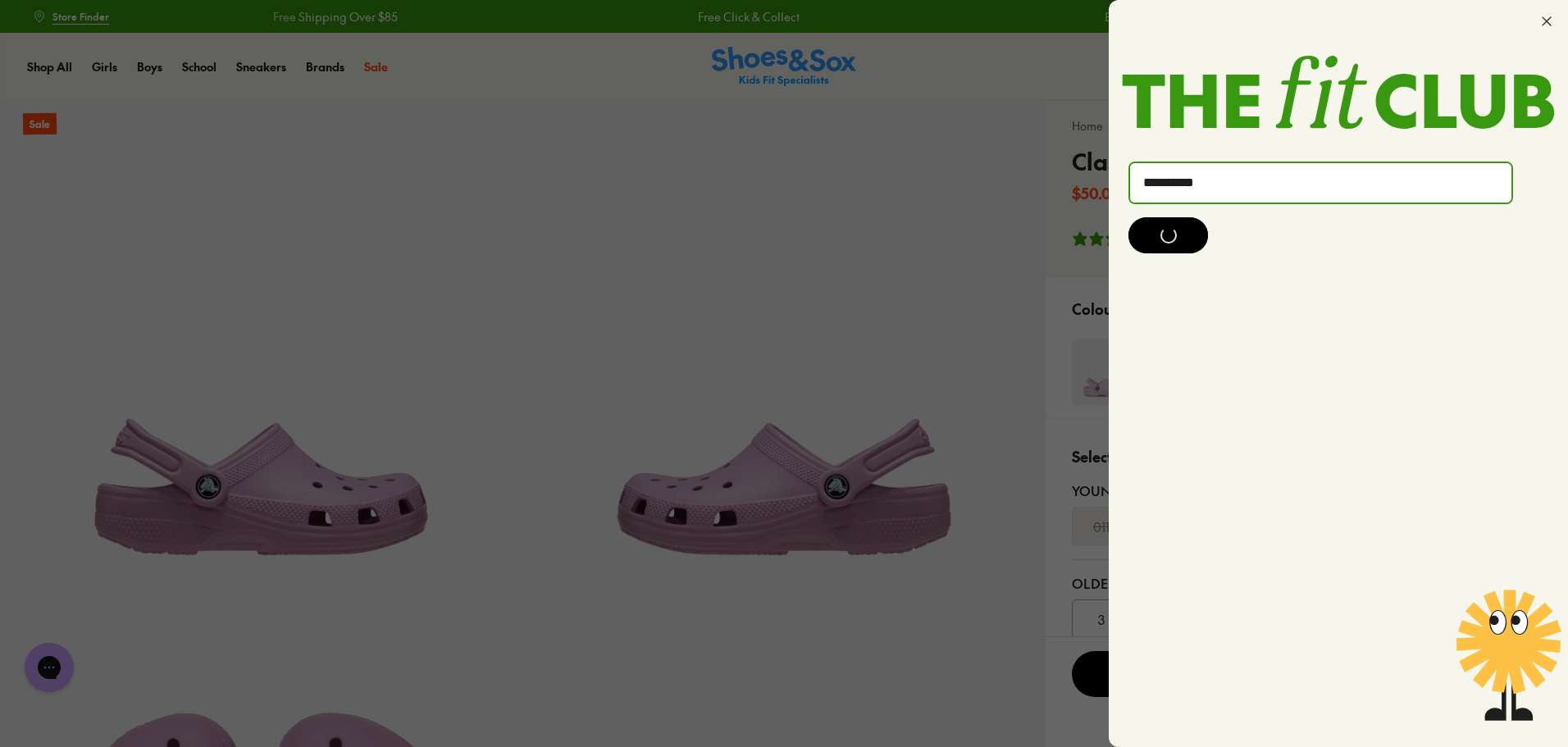
click at [1187, 373] on form "**********" at bounding box center [1339, 445] width 433 height 579
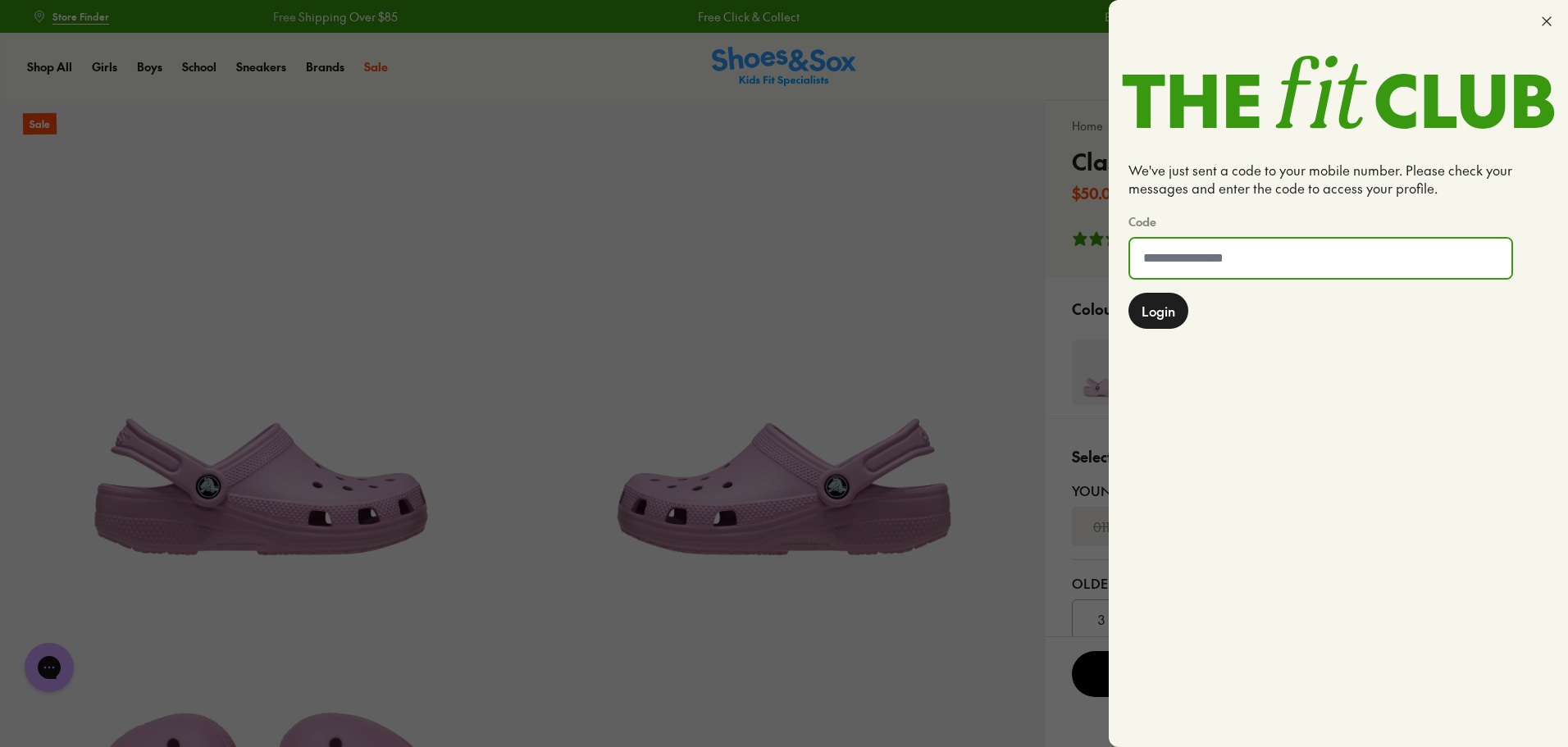
click at [1180, 249] on input at bounding box center [1320, 258] width 381 height 40
type input "******"
click at [1168, 302] on span "Login" at bounding box center [1158, 311] width 34 height 20
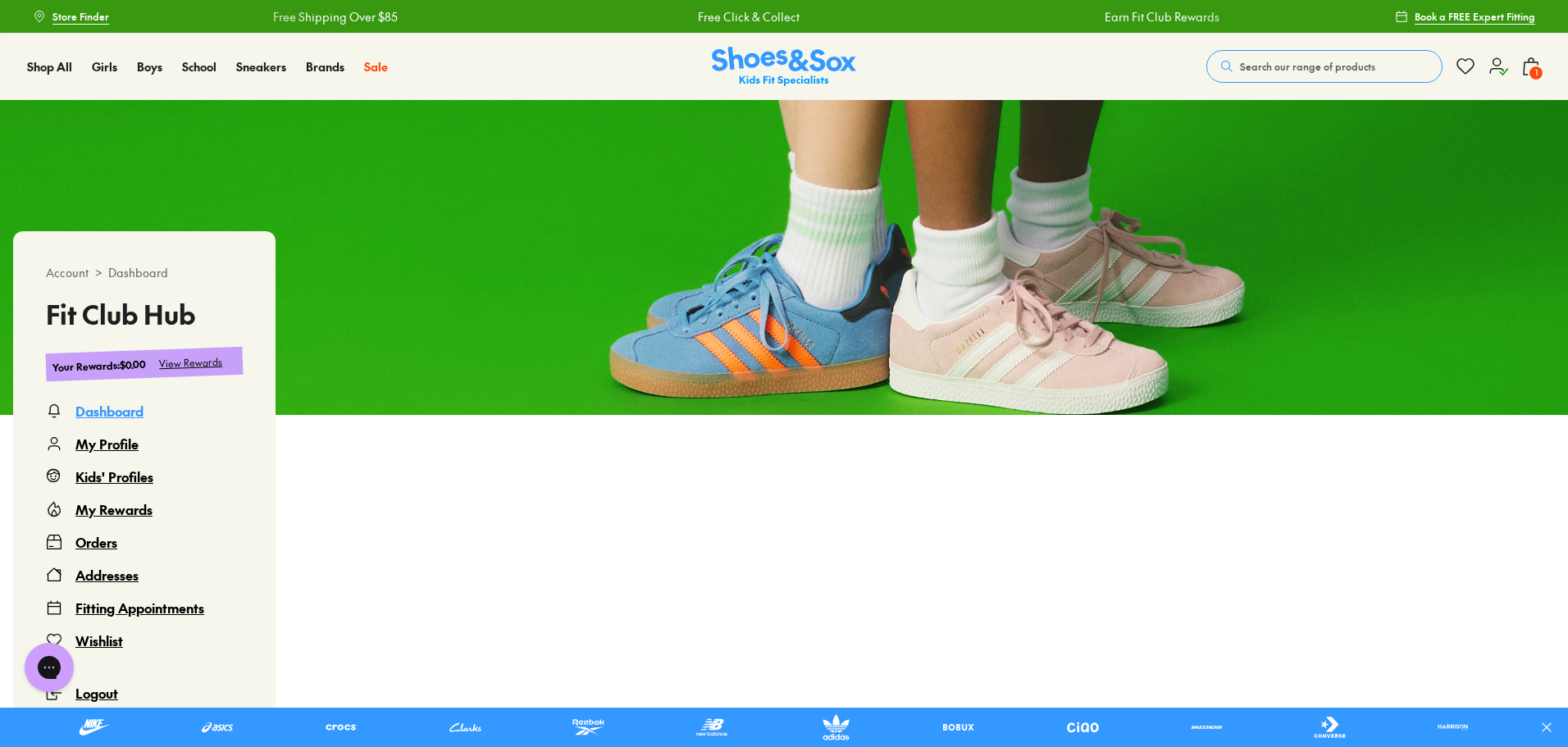
click at [1534, 62] on use at bounding box center [1531, 66] width 15 height 16
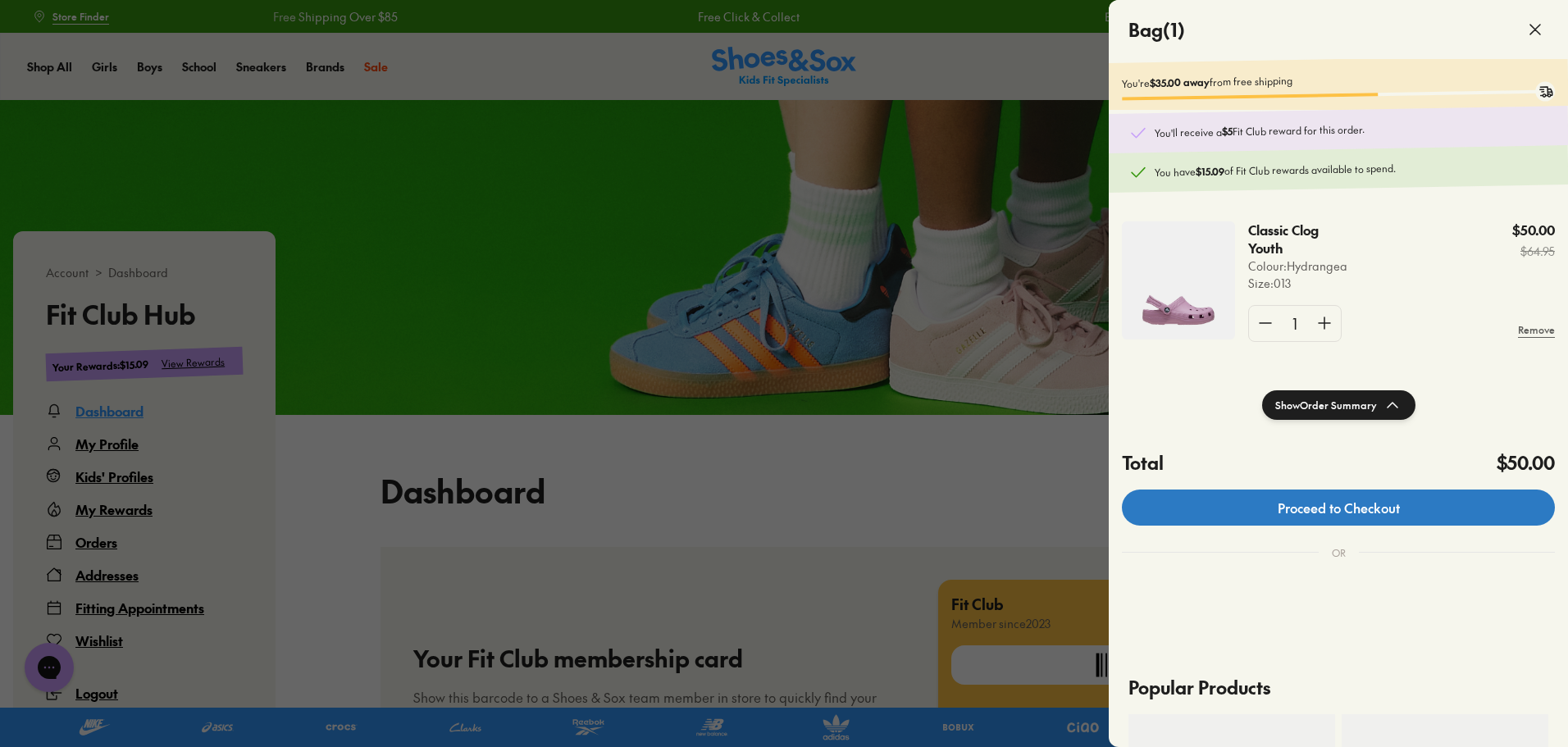
click at [1316, 519] on link "Proceed to Checkout" at bounding box center [1339, 507] width 433 height 36
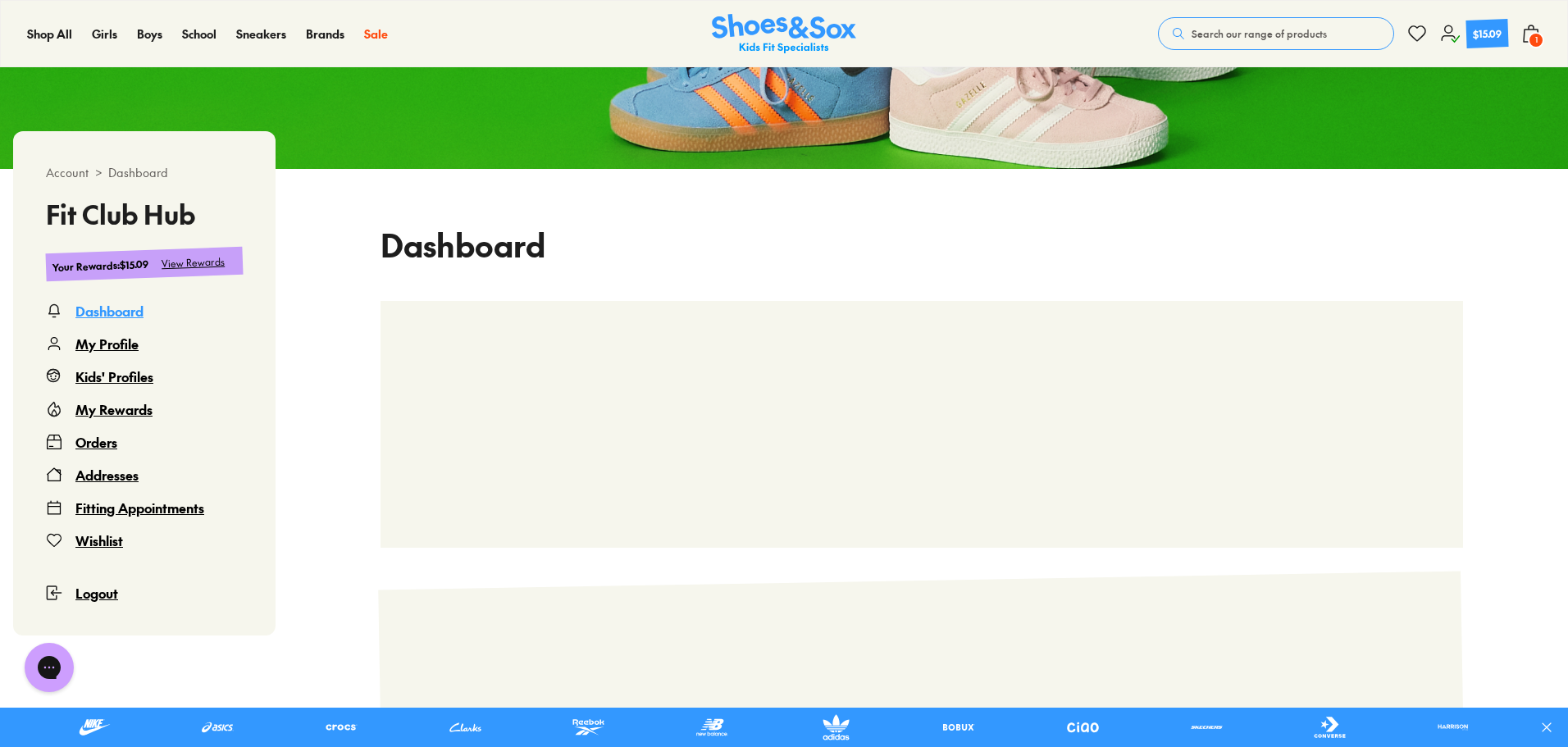
click at [185, 267] on div "View Rewards" at bounding box center [194, 263] width 64 height 17
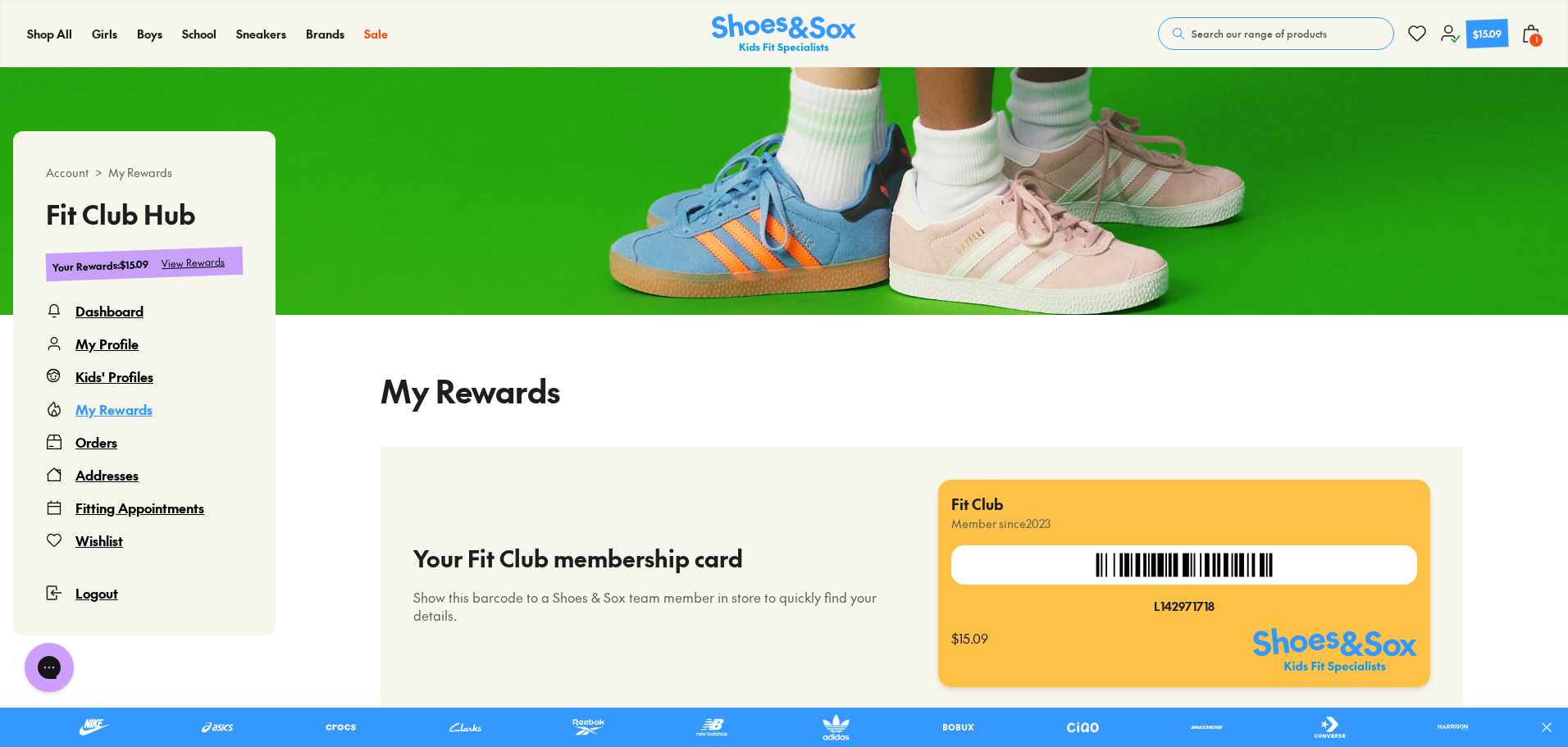
select select
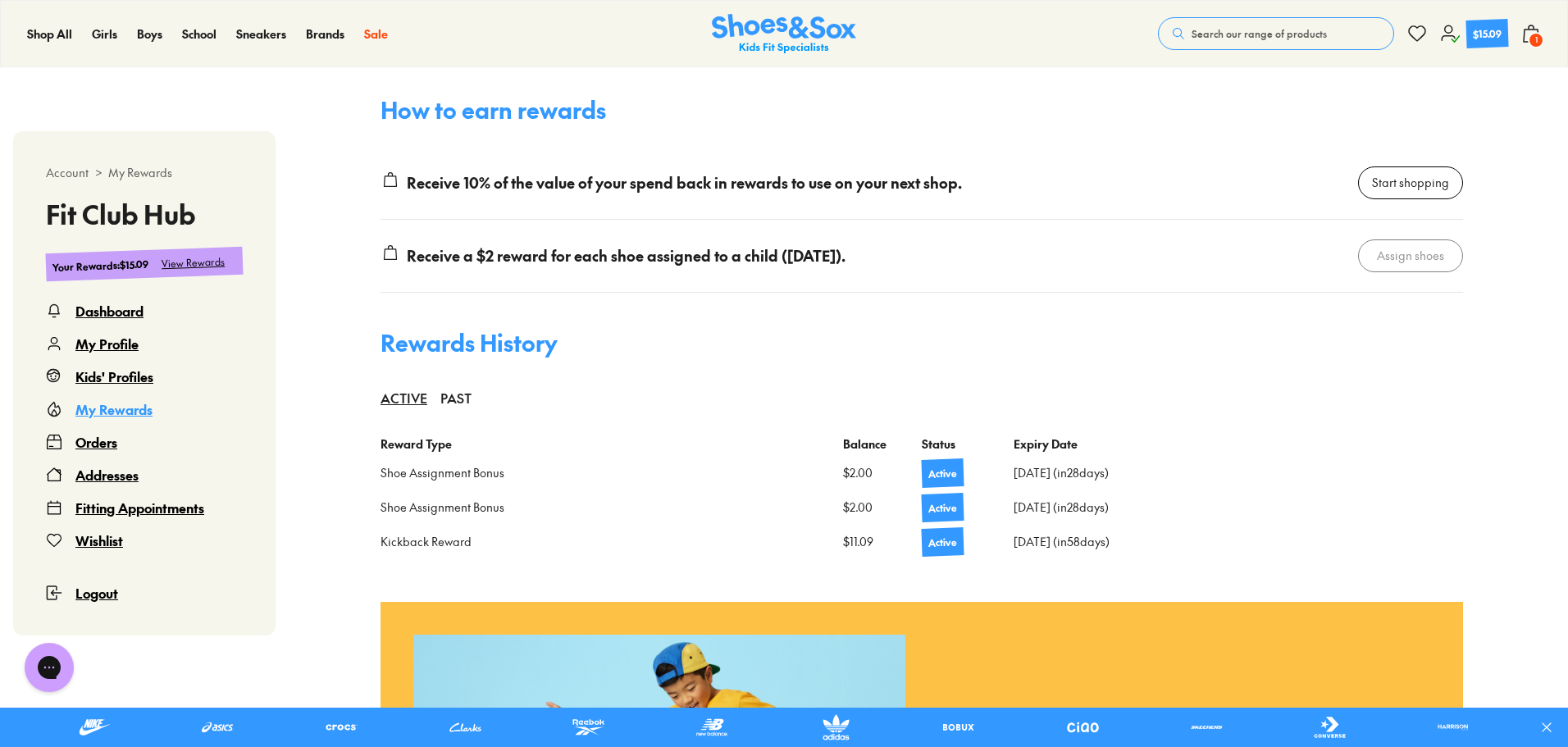
scroll to position [1166, 0]
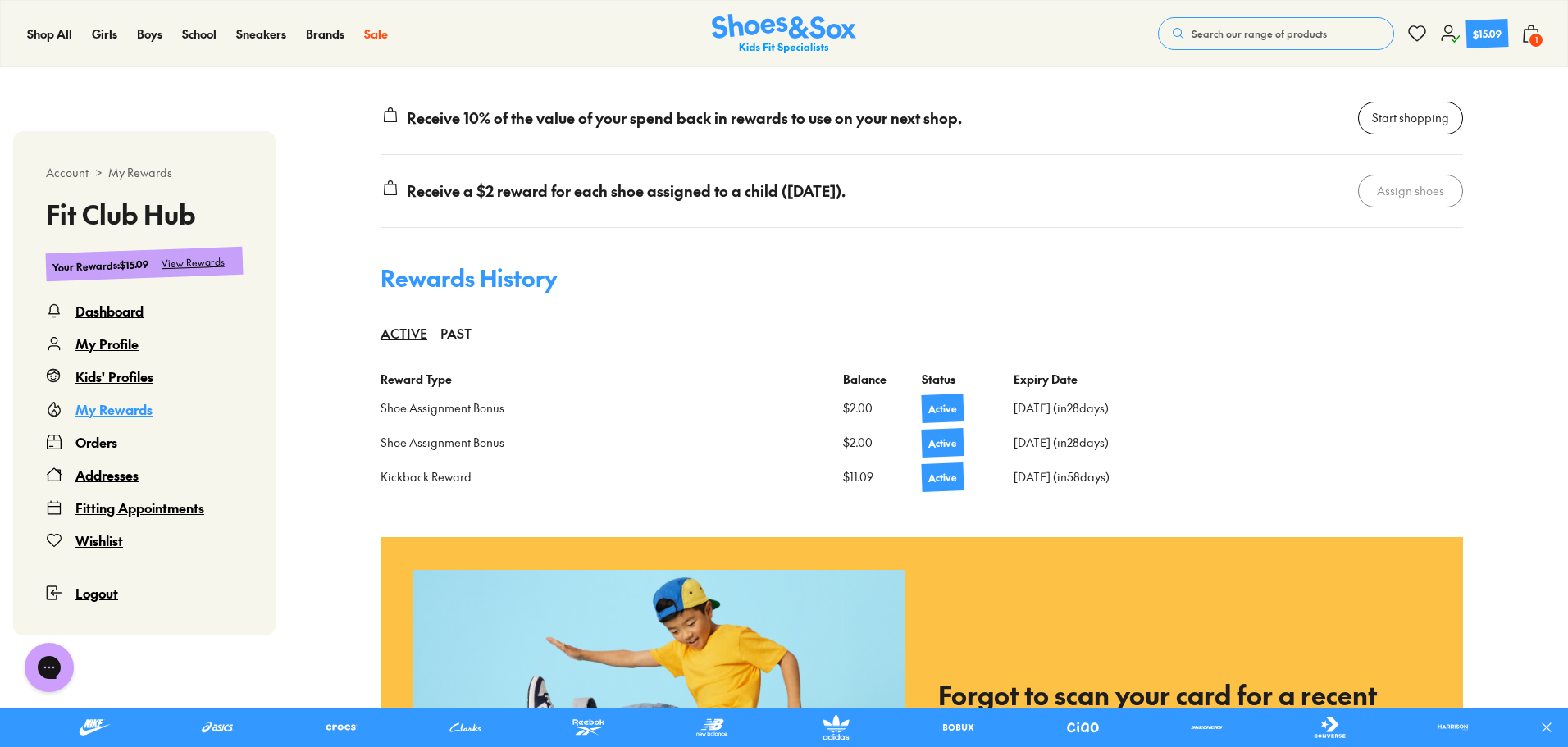
click at [110, 439] on div "Orders" at bounding box center [97, 442] width 42 height 20
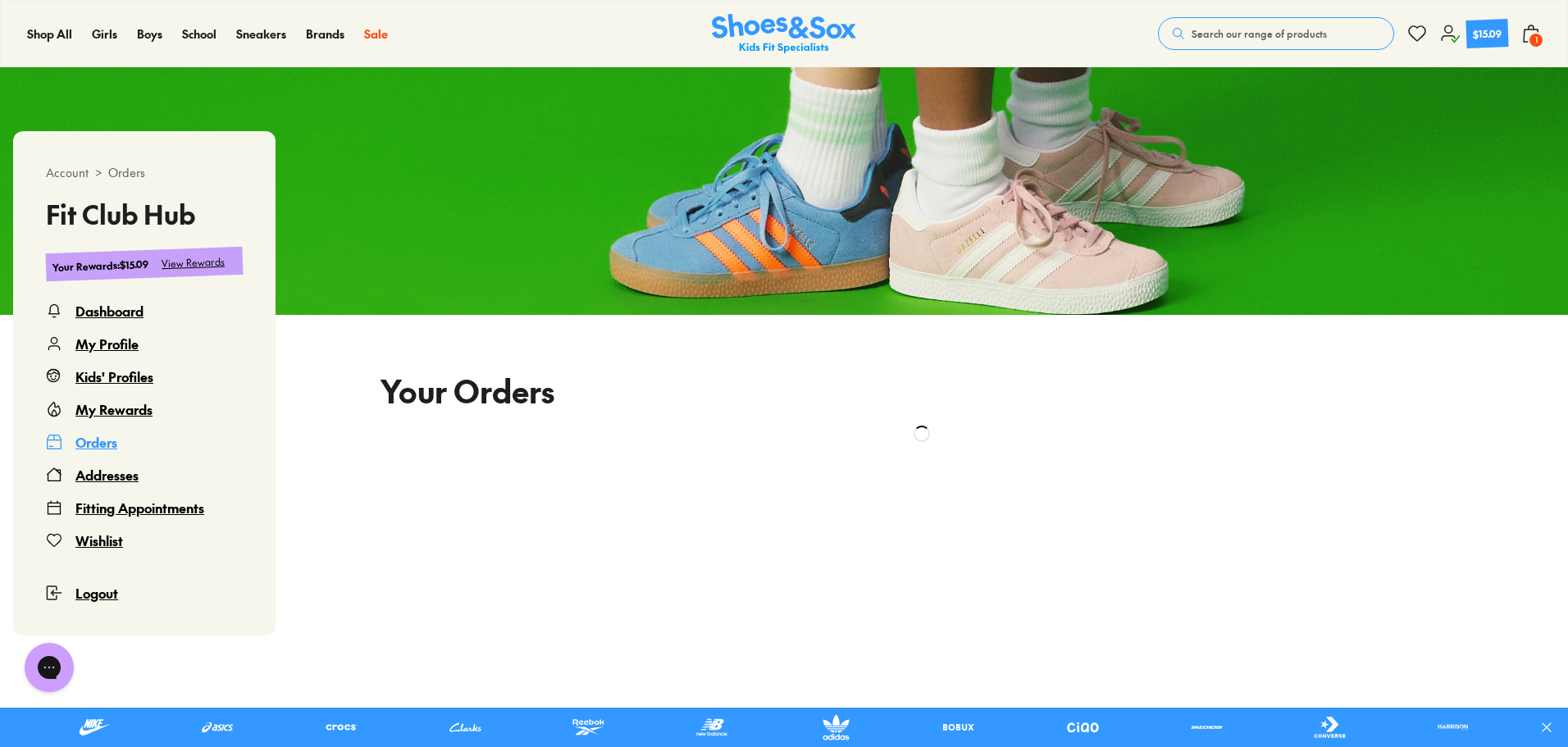
scroll to position [264, 0]
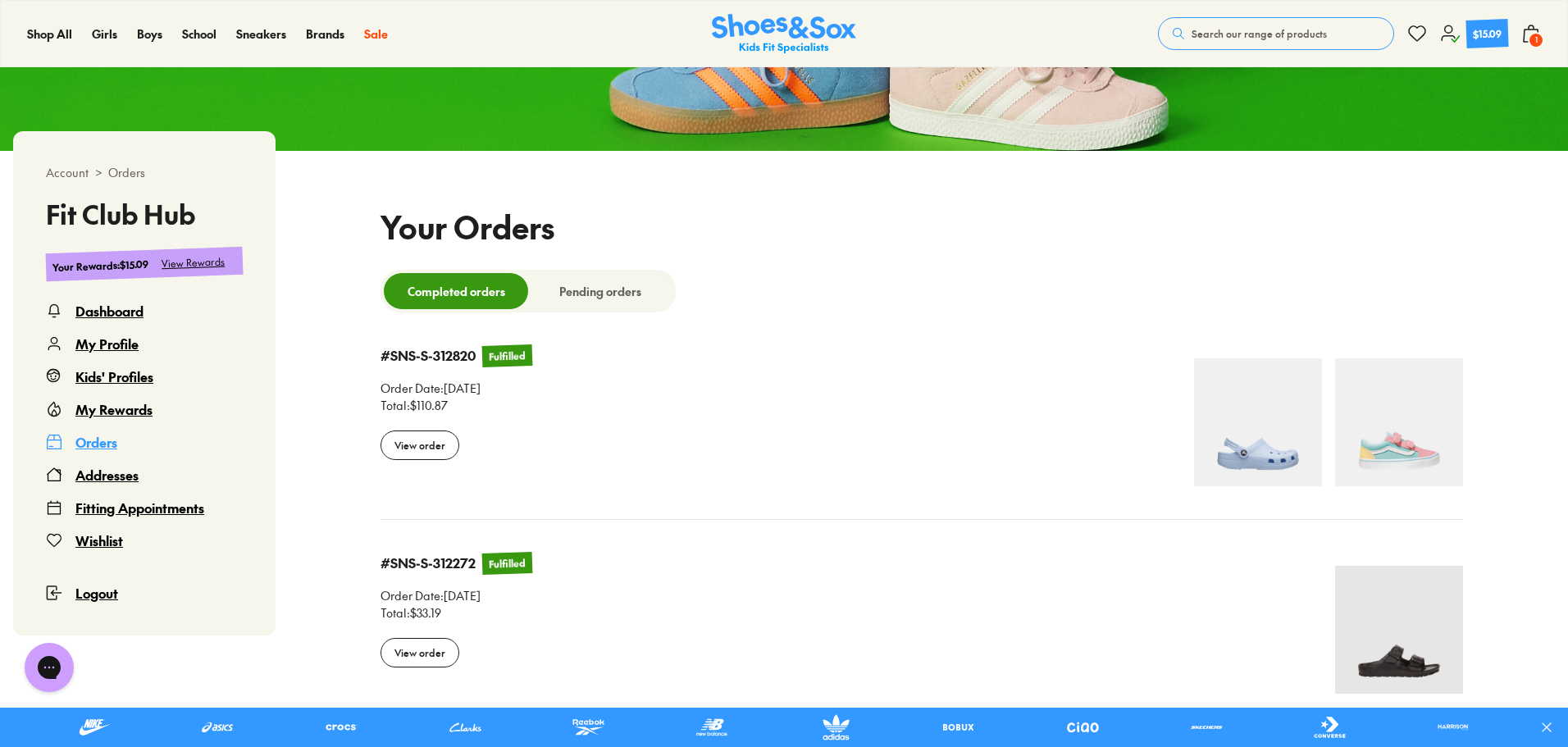
select select
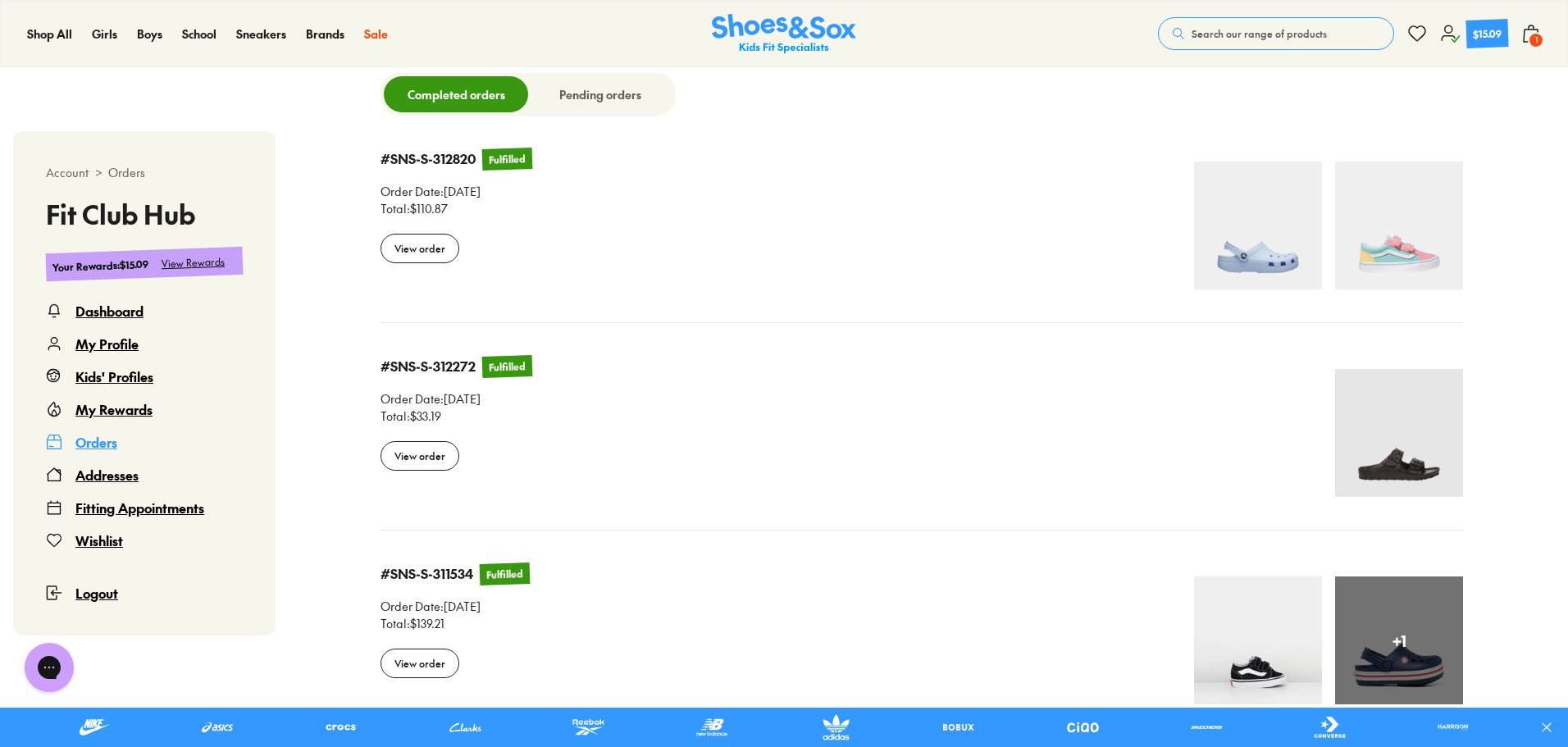
scroll to position [428, 0]
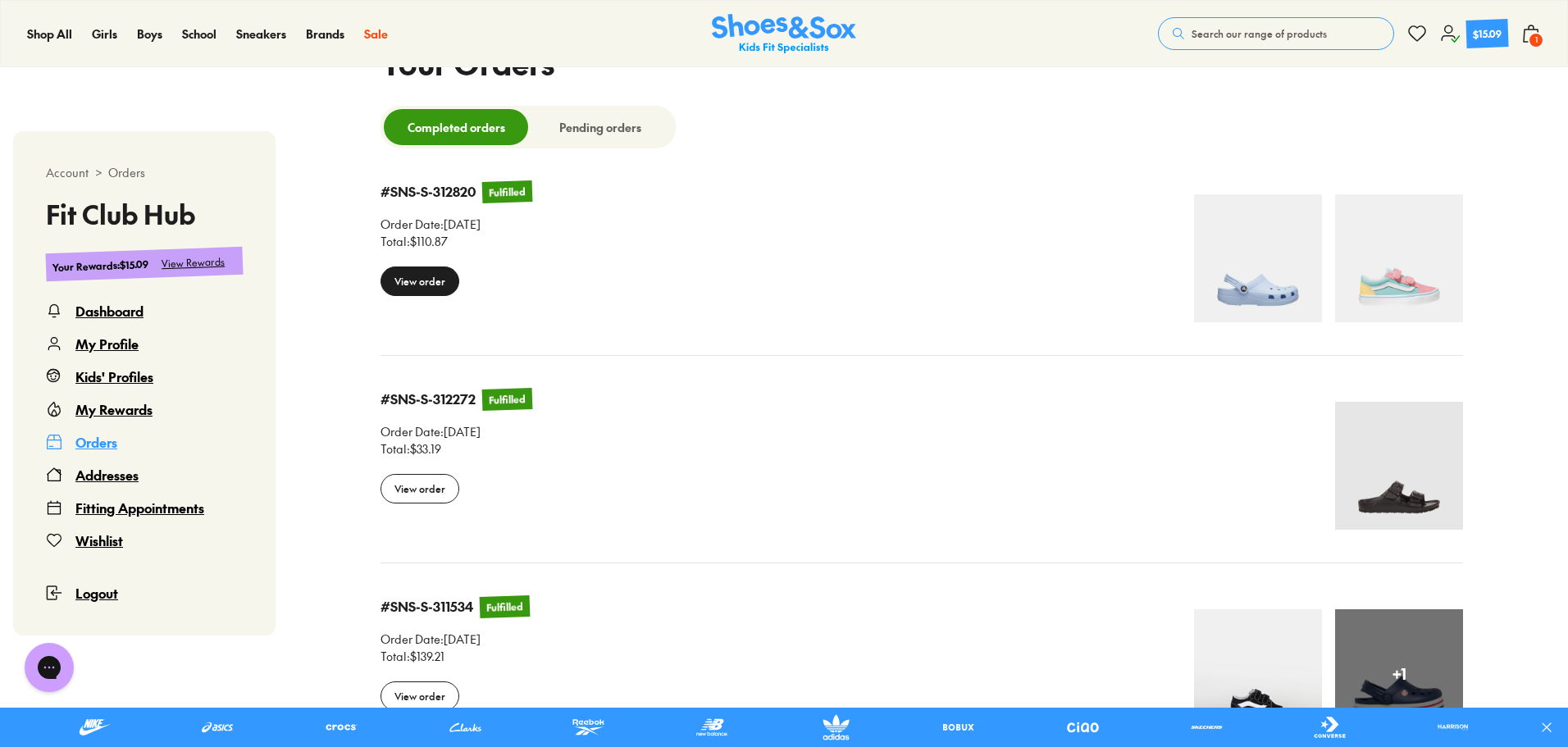
click at [439, 280] on div "View order" at bounding box center [419, 281] width 79 height 29
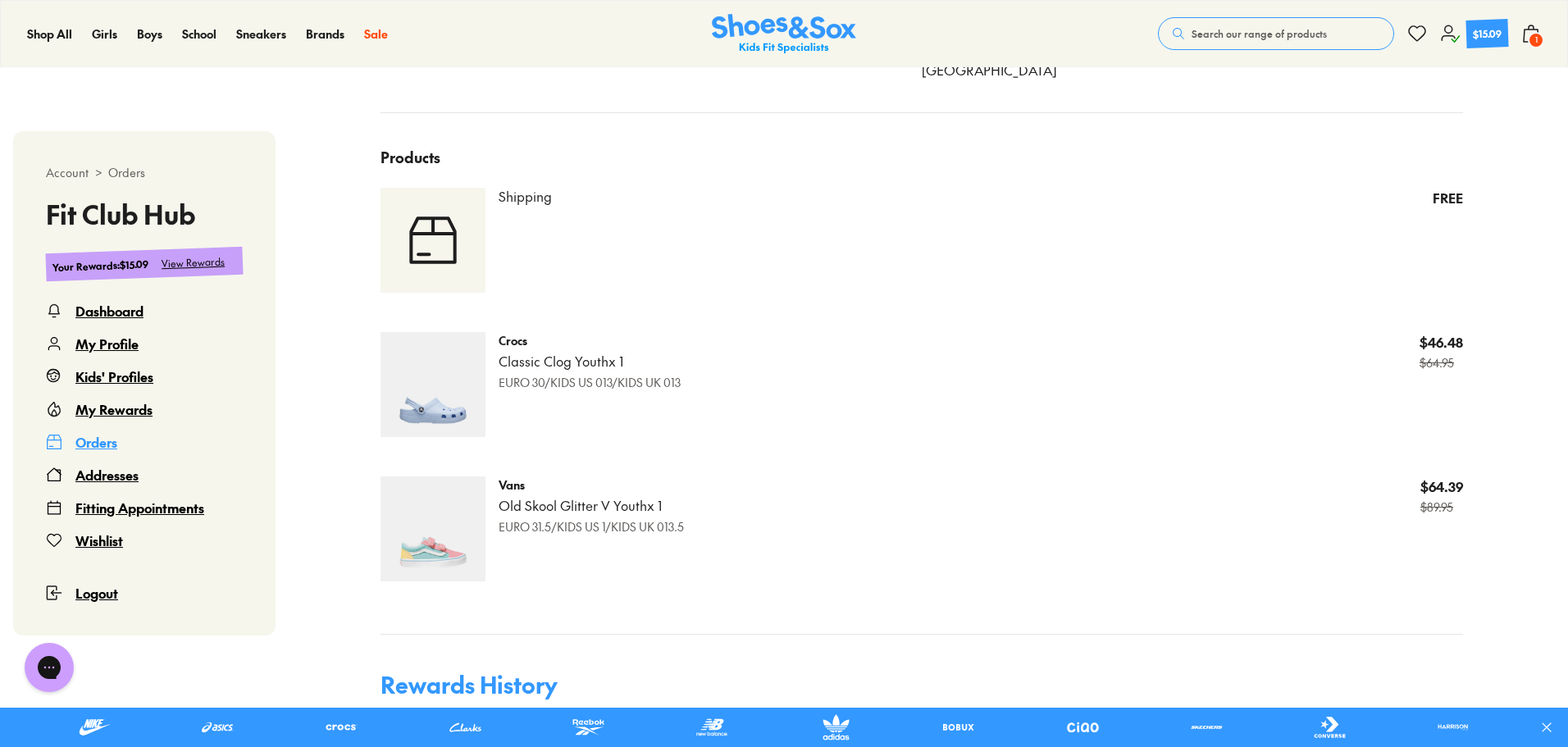
scroll to position [674, 0]
click at [437, 391] on img at bounding box center [432, 381] width 105 height 105
click at [506, 335] on p "Crocs" at bounding box center [590, 337] width 182 height 17
click at [455, 394] on img at bounding box center [432, 381] width 105 height 105
click at [1531, 30] on icon at bounding box center [1531, 33] width 20 height 20
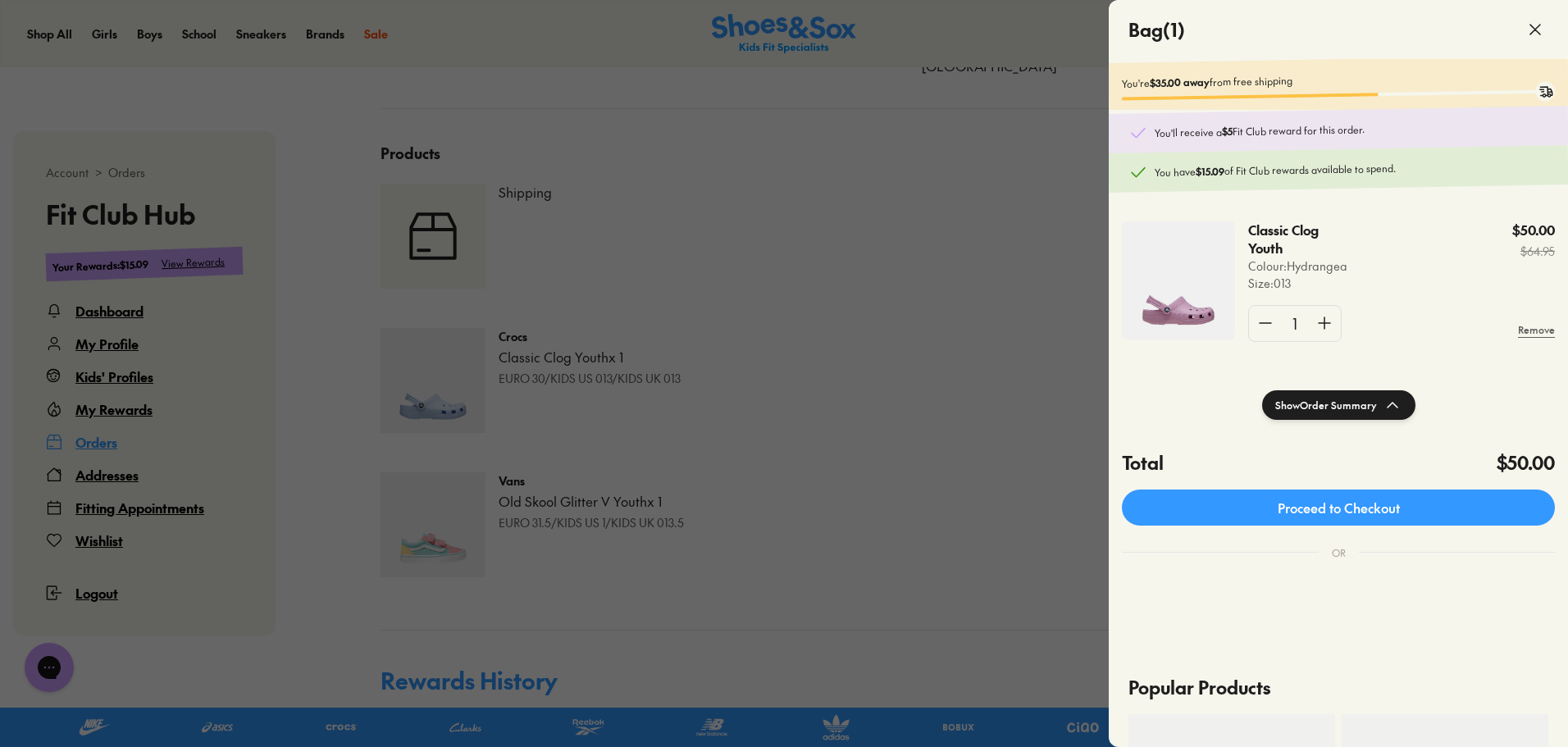
click at [1125, 593] on shop-pay-wallet-button at bounding box center [1123, 583] width 3 height 18
